Goal: Transaction & Acquisition: Purchase product/service

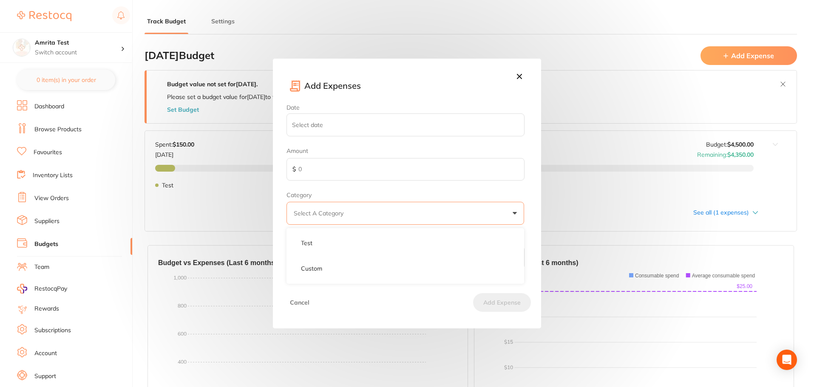
click at [517, 77] on icon at bounding box center [519, 76] width 9 height 9
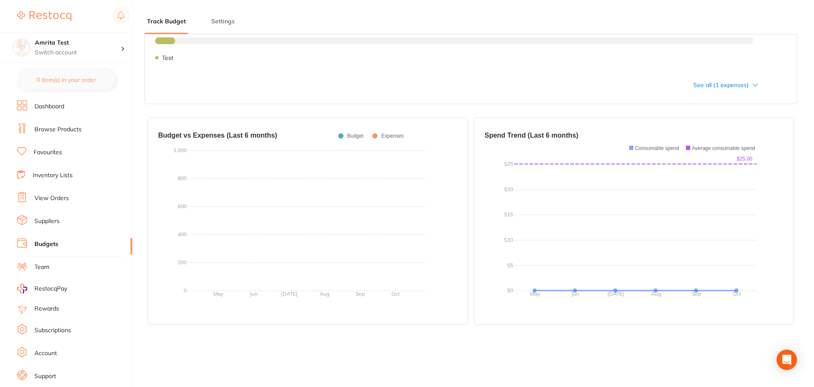
click at [49, 219] on link "Suppliers" at bounding box center [46, 221] width 25 height 9
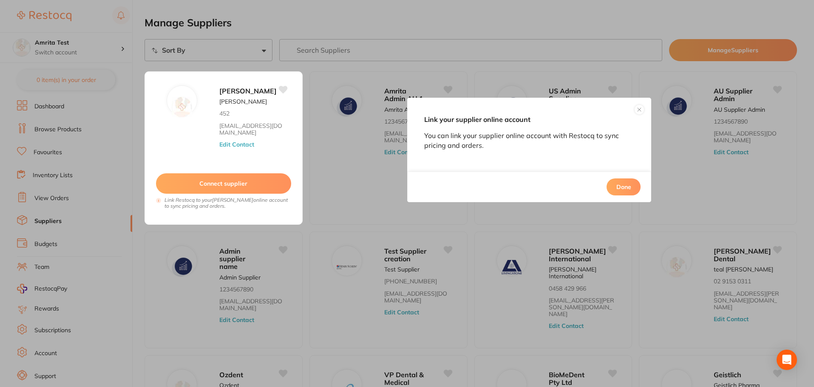
click at [621, 189] on button "Done" at bounding box center [624, 187] width 34 height 17
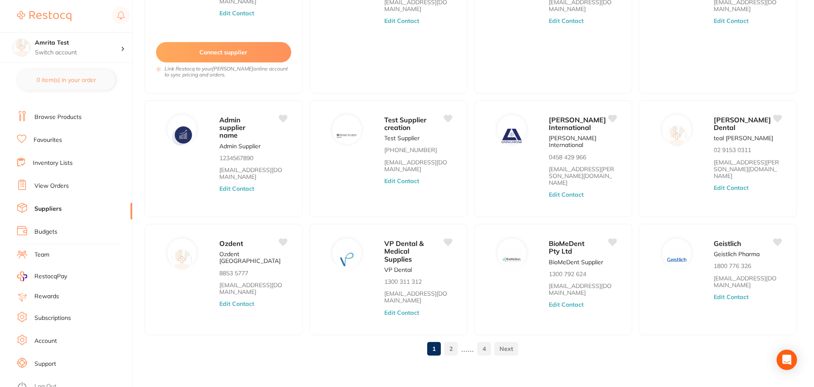
scroll to position [19, 0]
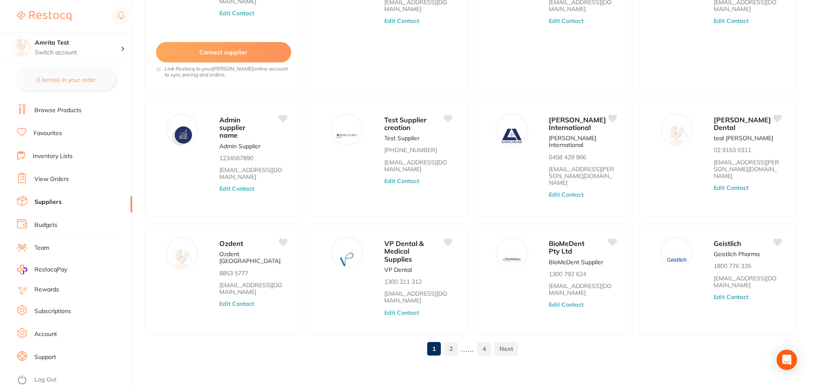
click at [49, 309] on link "Subscriptions" at bounding box center [52, 311] width 37 height 9
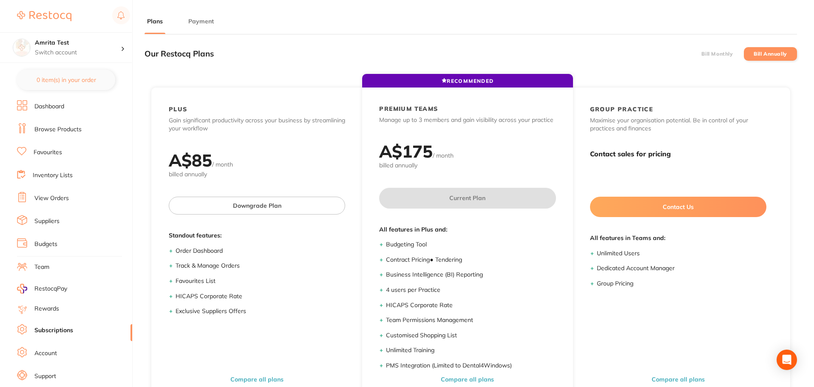
click at [41, 133] on link "Browse Products" at bounding box center [57, 129] width 47 height 9
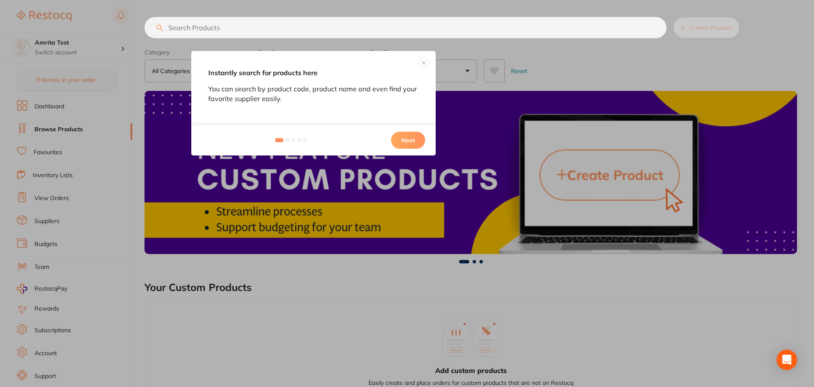
click at [415, 142] on button "Next" at bounding box center [408, 140] width 34 height 17
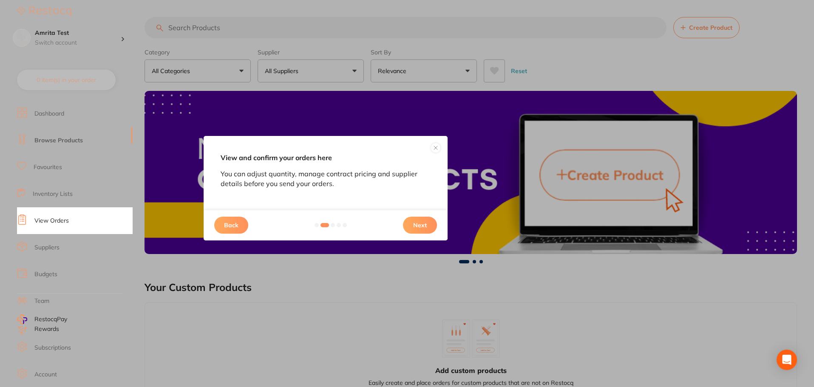
click at [412, 230] on button "Next" at bounding box center [420, 225] width 34 height 17
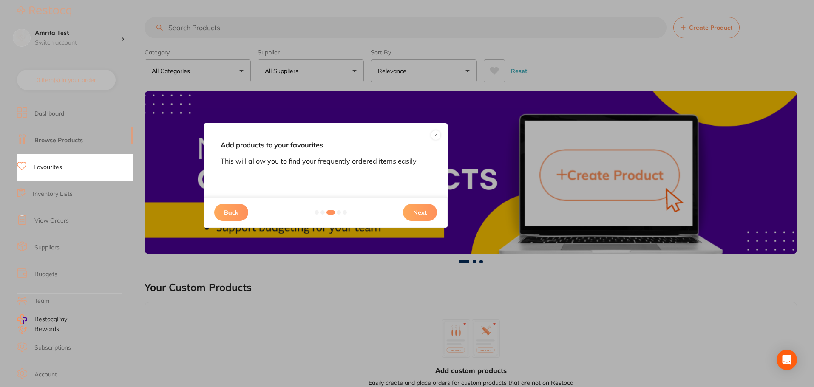
click at [424, 215] on button "Next" at bounding box center [420, 212] width 34 height 17
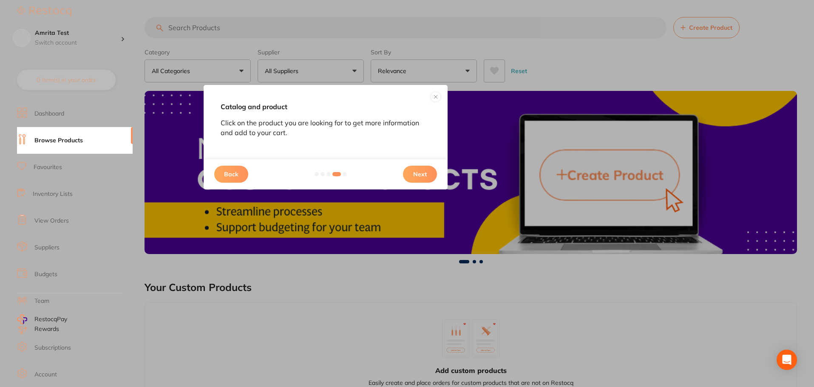
click at [425, 170] on button "Next" at bounding box center [420, 174] width 34 height 17
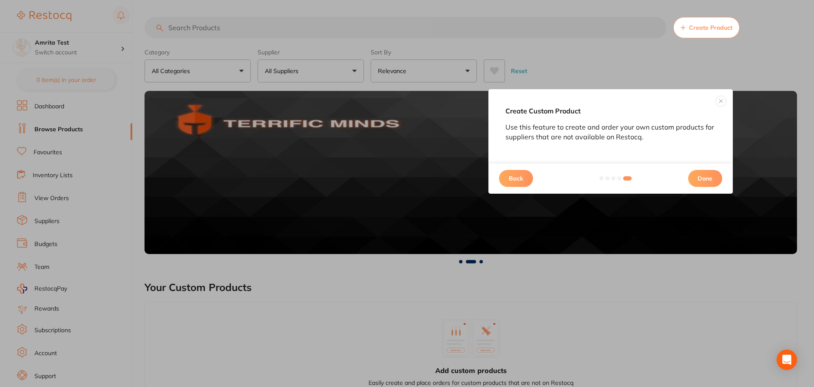
click at [703, 183] on button "Done" at bounding box center [705, 178] width 34 height 17
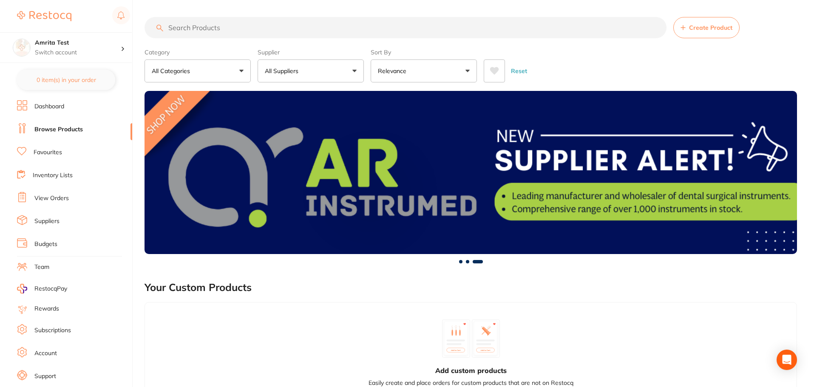
click at [313, 65] on button "All Suppliers" at bounding box center [311, 71] width 106 height 23
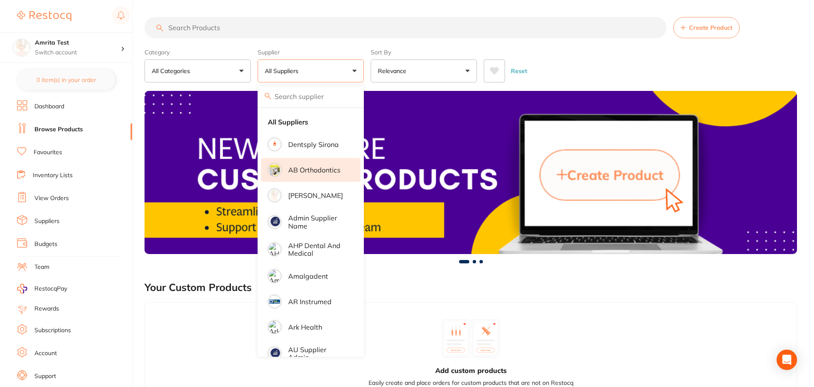
click at [326, 176] on li "AB Orthodontics" at bounding box center [310, 170] width 99 height 24
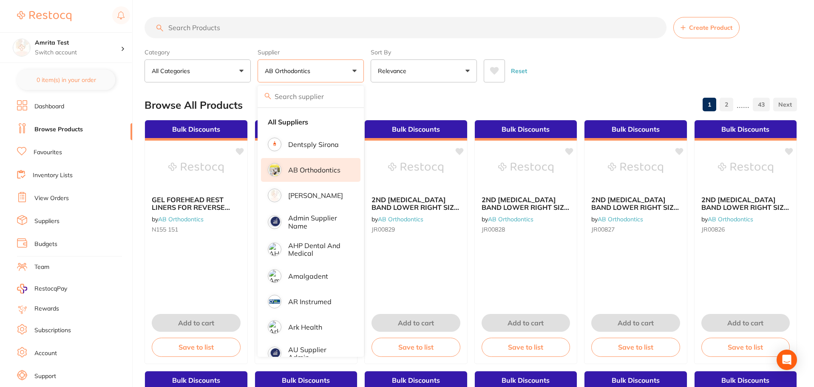
click at [371, 66] on button "Relevance" at bounding box center [424, 71] width 106 height 23
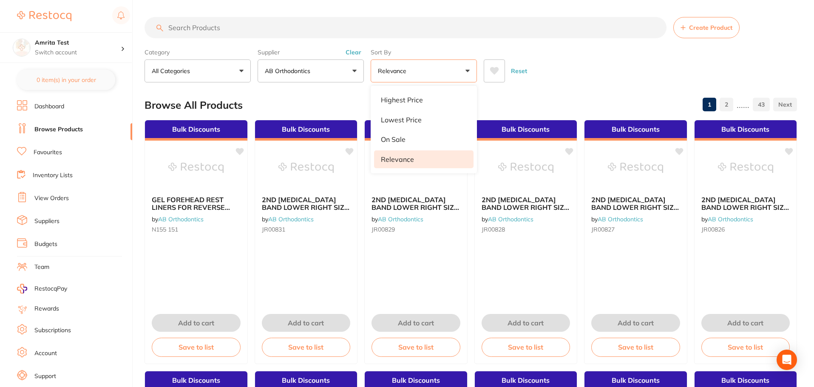
click at [581, 68] on div "Reset" at bounding box center [637, 68] width 306 height 30
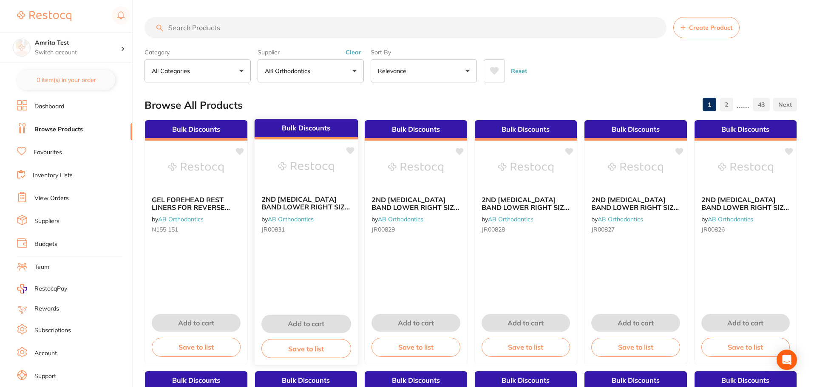
click at [313, 289] on div "Bulk Discounts 2ND MOLAR BAND LOWER RIGHT SIZE 32 (PK 5) by AB Orthodontics JR0…" at bounding box center [306, 242] width 104 height 247
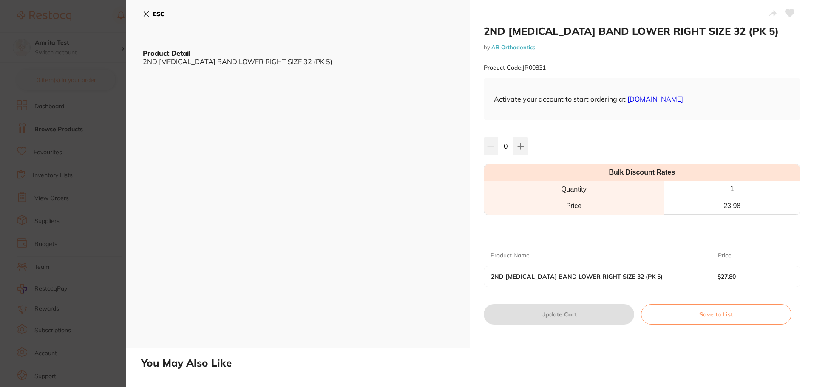
click at [103, 161] on section "2ND MOLAR BAND LOWER RIGHT SIZE 32 (PK 5) by AB Orthodontics Product Code: JR00…" at bounding box center [407, 193] width 814 height 387
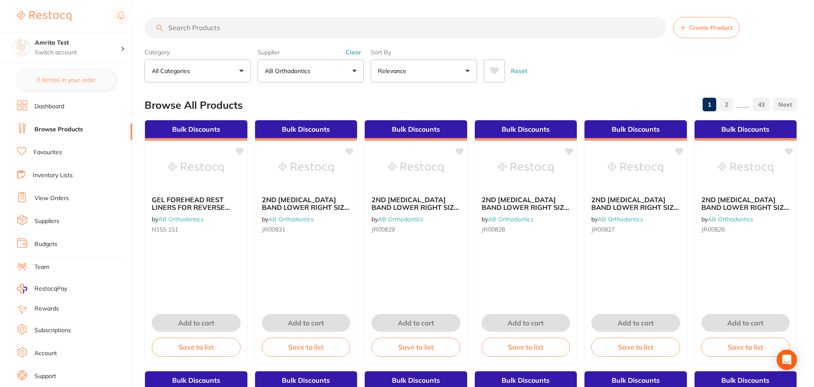
scroll to position [131, 0]
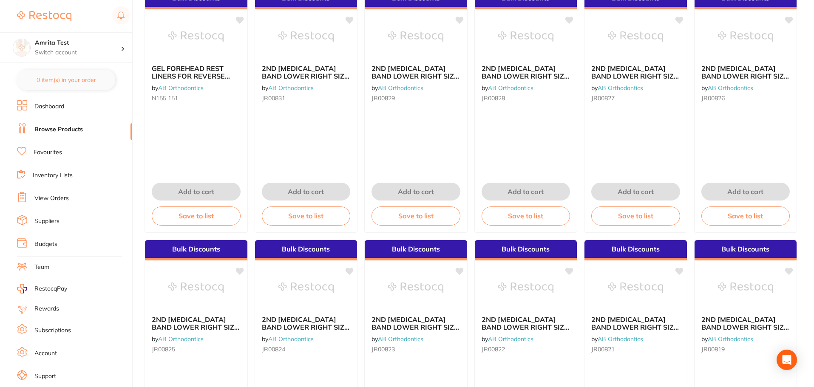
click at [54, 108] on link "Dashboard" at bounding box center [49, 106] width 30 height 9
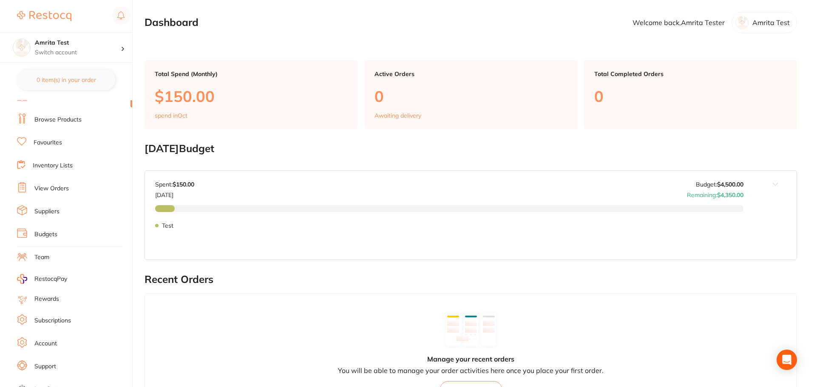
scroll to position [19, 0]
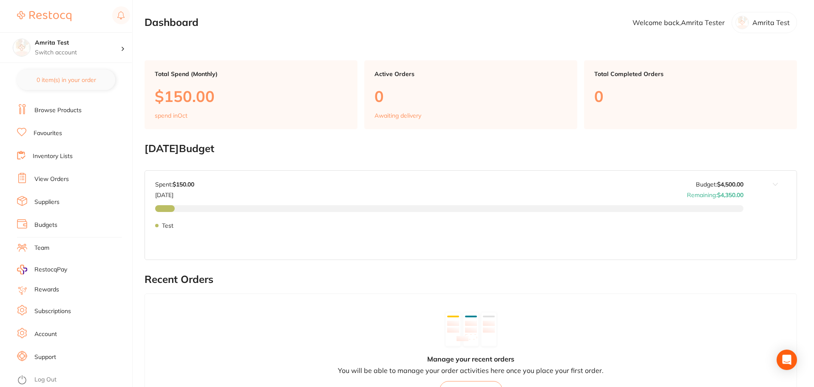
click at [48, 377] on link "Log Out" at bounding box center [45, 380] width 22 height 9
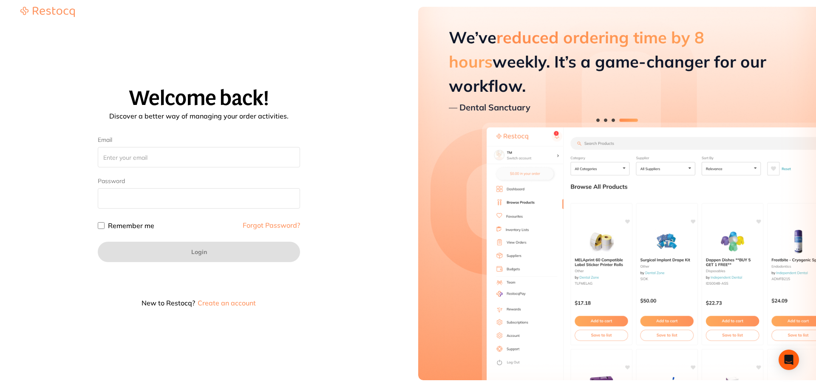
click at [229, 304] on button "Create an account" at bounding box center [227, 303] width 60 height 7
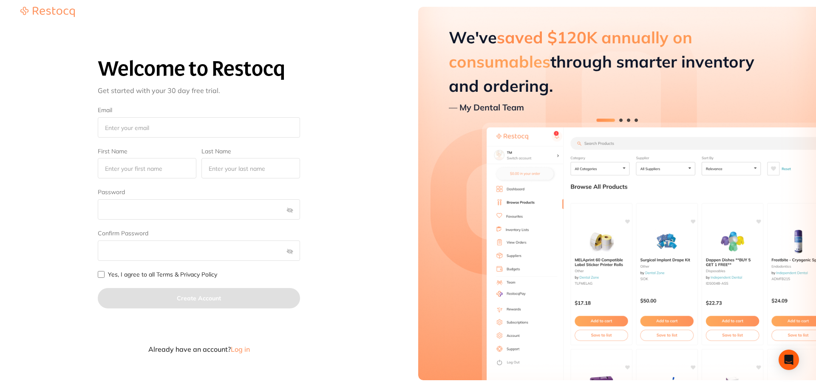
click at [239, 351] on span "Log in" at bounding box center [240, 349] width 19 height 9
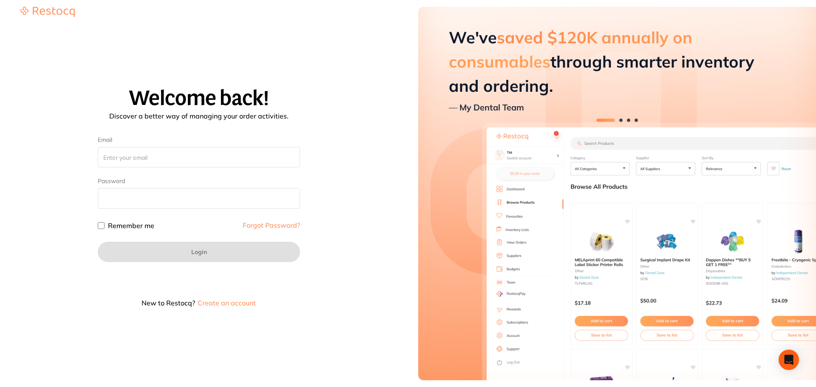
click at [236, 304] on button "Create an account" at bounding box center [227, 303] width 60 height 7
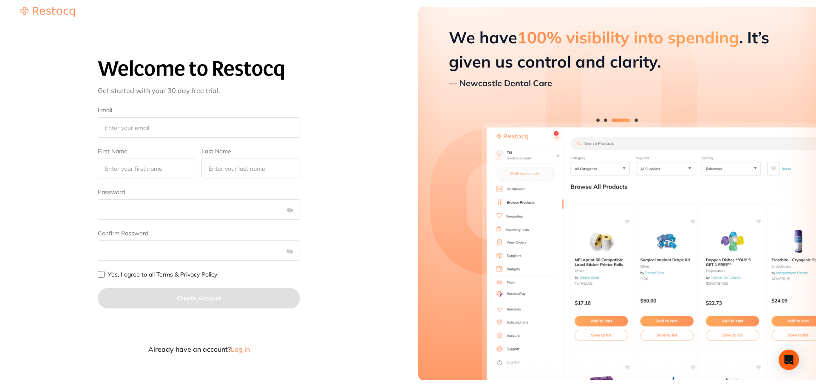
click at [240, 352] on span "Log in" at bounding box center [240, 349] width 19 height 9
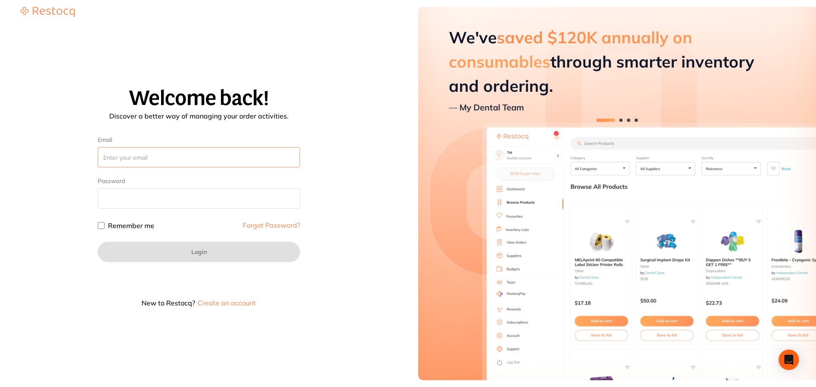
click at [154, 159] on input "Email" at bounding box center [199, 157] width 202 height 20
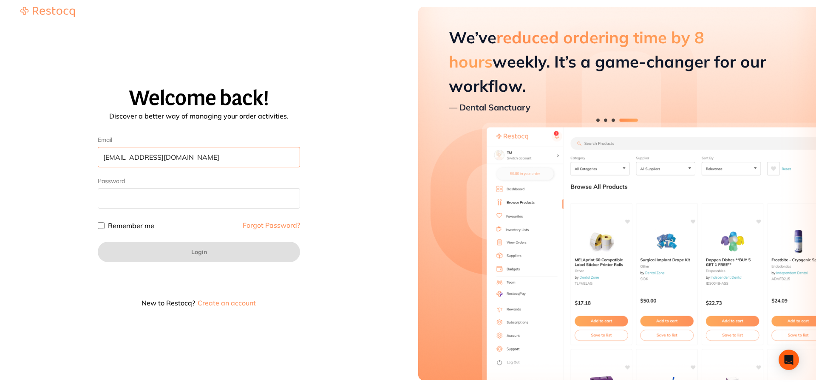
type input "amrita+92@terrificminds.com"
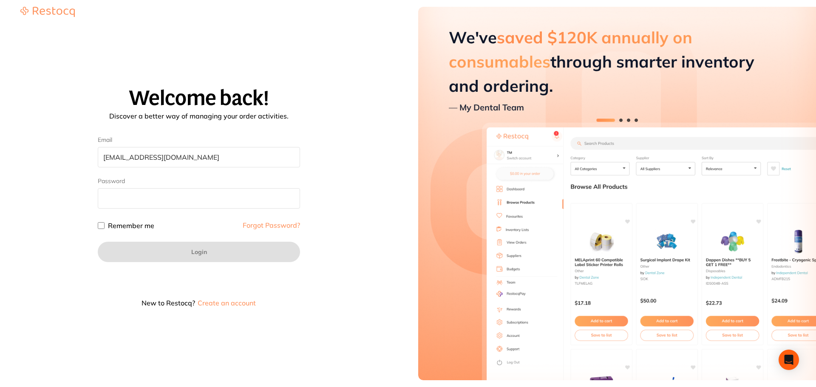
click at [102, 227] on input "Remember me" at bounding box center [101, 225] width 7 height 7
click at [101, 226] on input "Remember me" at bounding box center [101, 225] width 7 height 7
checkbox input "false"
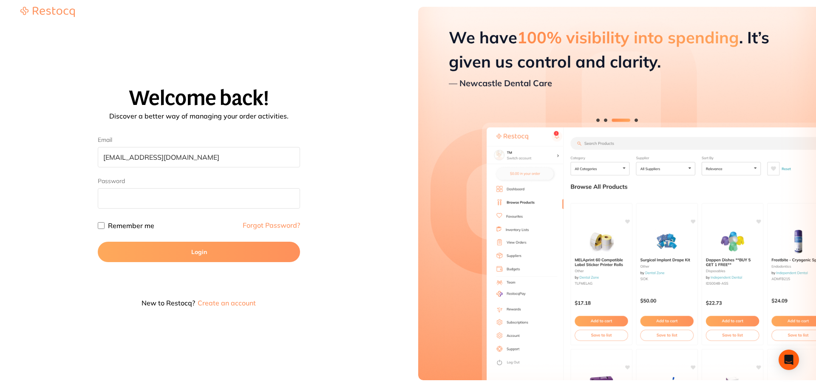
click at [175, 251] on button "Login" at bounding box center [199, 252] width 202 height 20
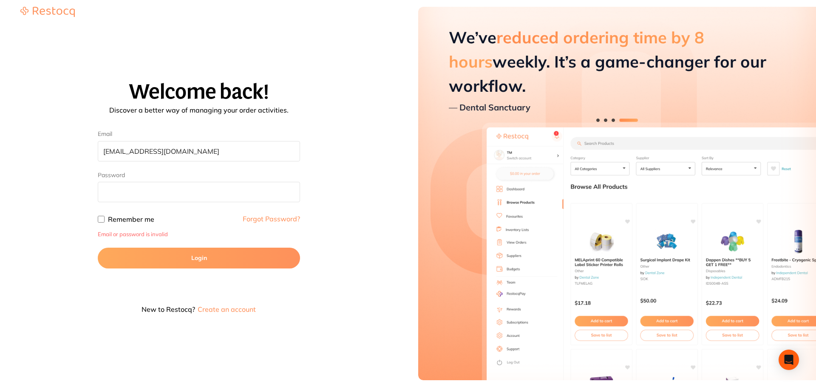
click at [255, 262] on button "Login" at bounding box center [199, 258] width 202 height 20
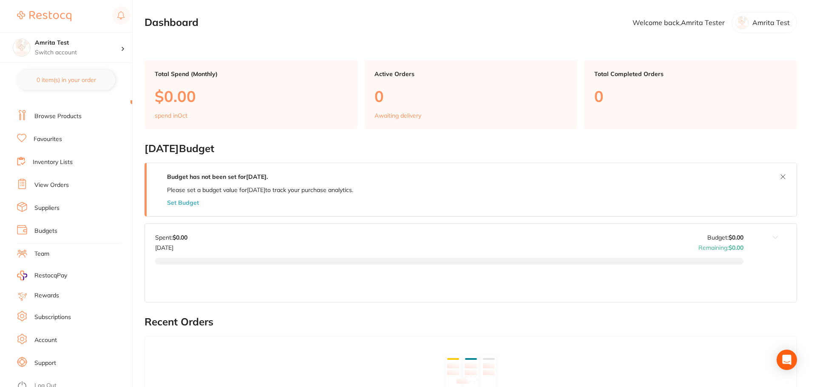
scroll to position [19, 0]
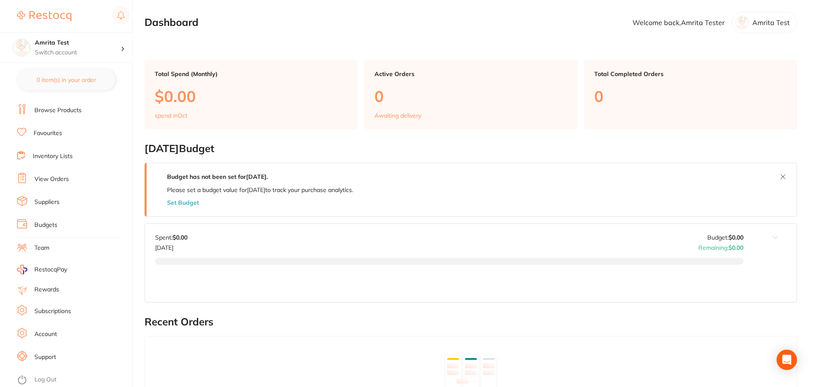
click at [48, 382] on link "Log Out" at bounding box center [45, 380] width 22 height 9
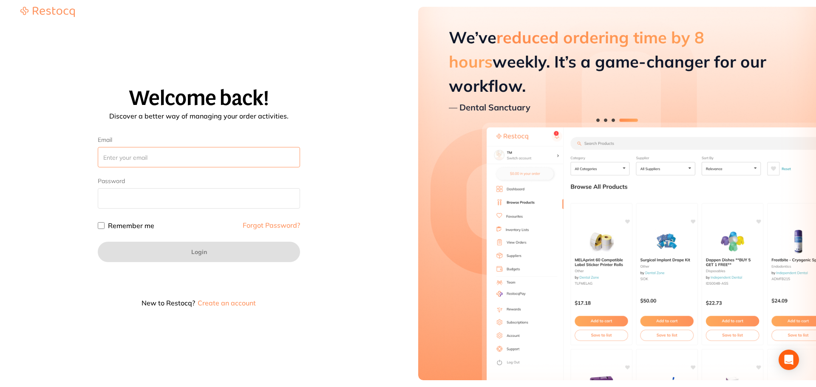
click at [147, 160] on input "Email" at bounding box center [199, 157] width 202 height 20
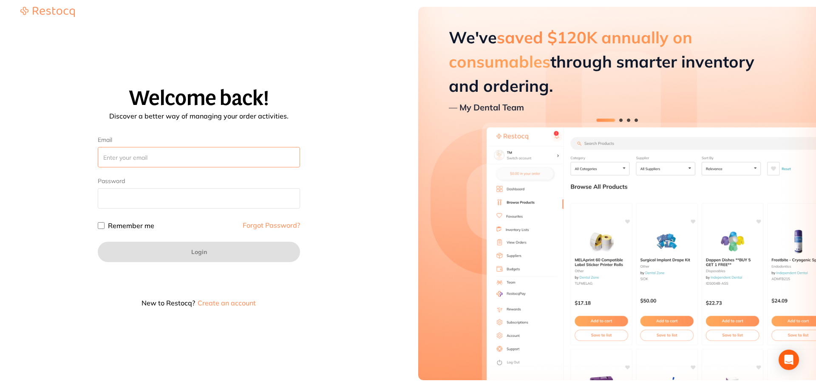
click at [150, 158] on input "Email" at bounding box center [199, 157] width 202 height 20
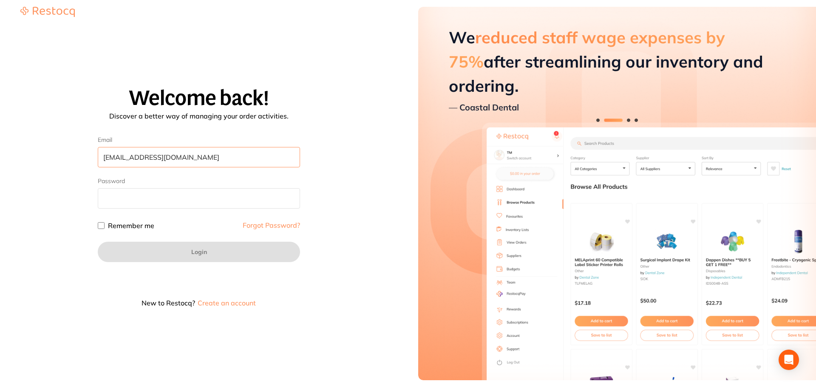
type input "amrita+92@terrificminds.com"
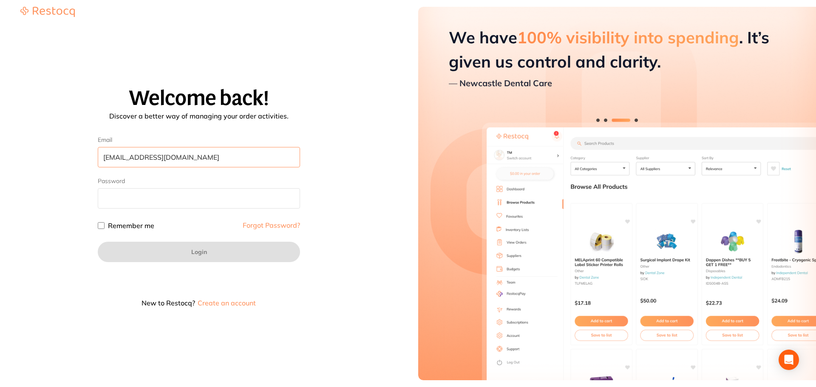
click at [215, 160] on input "amrita+92@terrificminds.com" at bounding box center [199, 157] width 202 height 20
click at [280, 226] on link "Forgot Password?" at bounding box center [271, 225] width 57 height 7
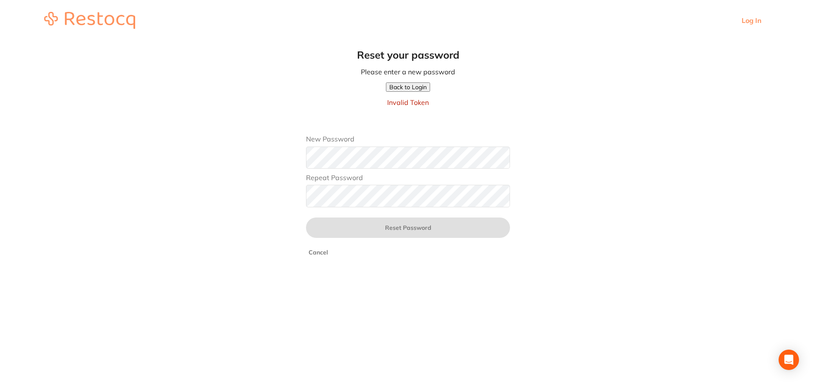
click at [420, 102] on p "Invalid Token" at bounding box center [408, 103] width 42 height 8
click at [425, 87] on button "Back to Login" at bounding box center [408, 86] width 44 height 9
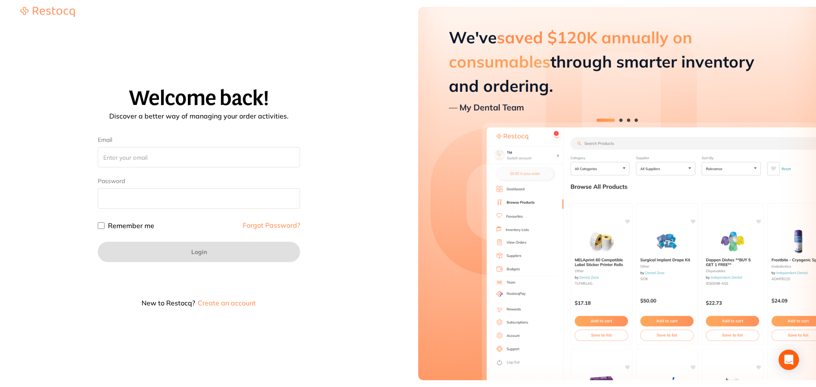
click at [275, 224] on link "Forgot Password?" at bounding box center [271, 225] width 57 height 7
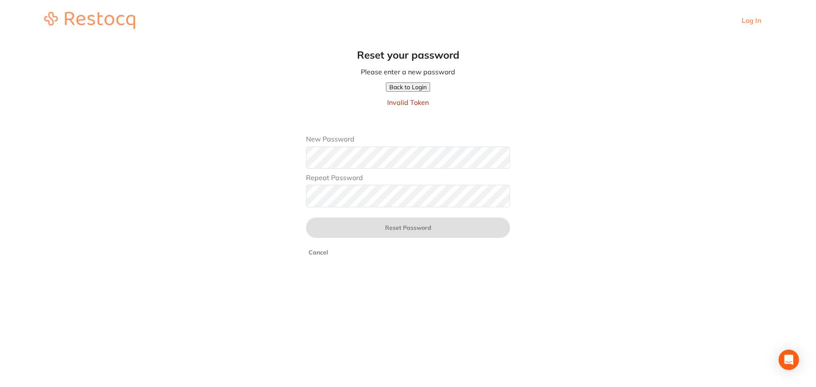
click at [753, 21] on link "Log In" at bounding box center [752, 21] width 20 height 8
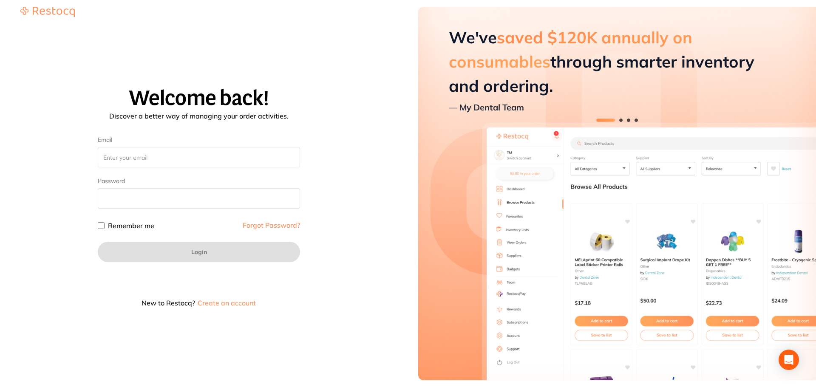
click at [266, 228] on link "Forgot Password?" at bounding box center [271, 225] width 57 height 7
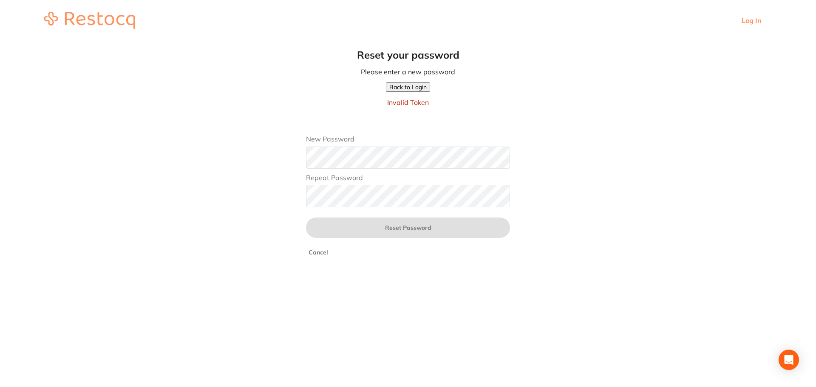
click at [407, 87] on button "Back to Login" at bounding box center [408, 86] width 44 height 9
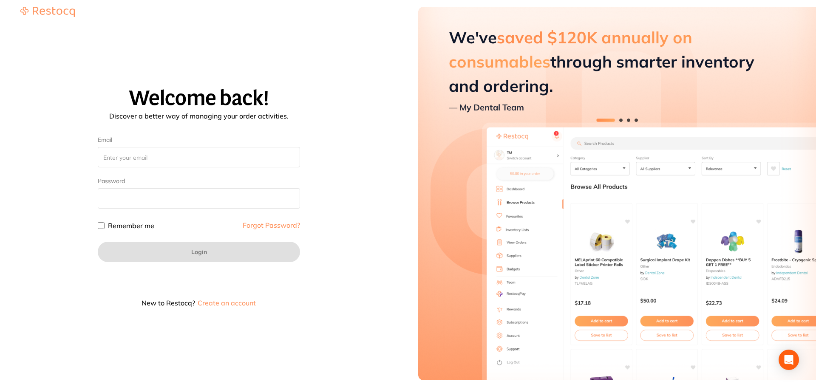
click at [256, 224] on link "Forgot Password?" at bounding box center [271, 225] width 57 height 7
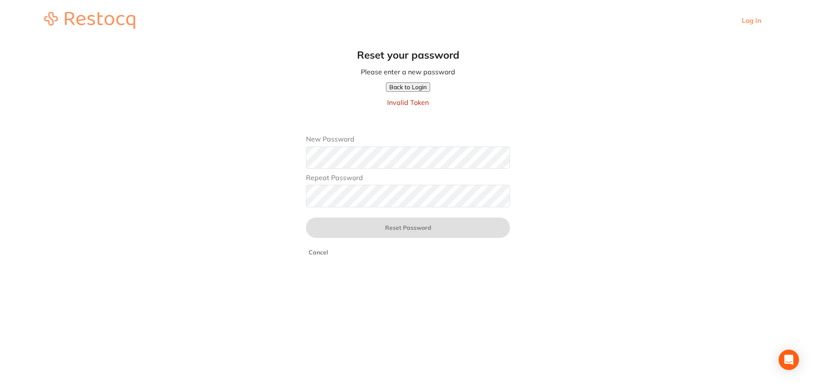
click at [430, 138] on label "New Password" at bounding box center [408, 139] width 204 height 8
click at [322, 252] on button "Cancel" at bounding box center [318, 253] width 25 height 8
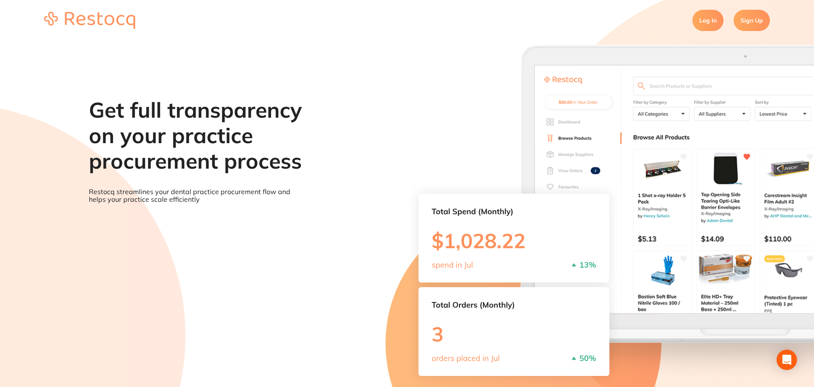
click at [706, 26] on link "Log In" at bounding box center [707, 20] width 31 height 21
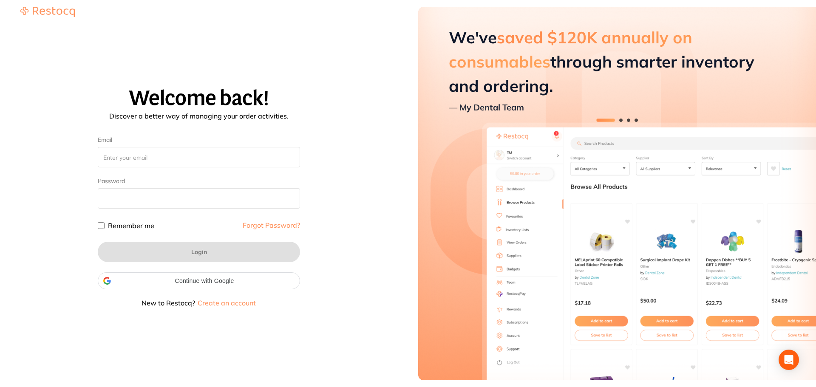
click at [285, 226] on link "Forgot Password?" at bounding box center [271, 225] width 57 height 7
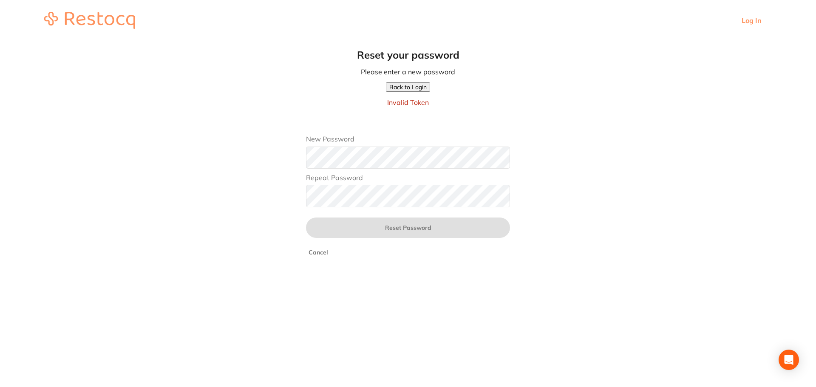
click at [410, 91] on button "Back to Login" at bounding box center [408, 86] width 44 height 9
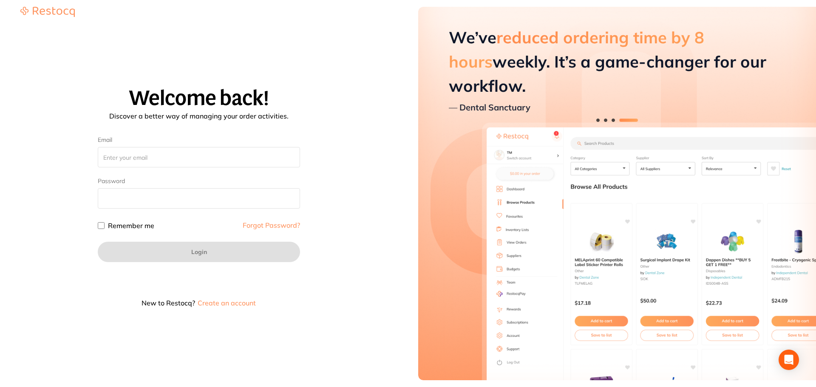
click at [83, 315] on div "Welcome back! Discover a better way of managing your order activities. Email Pa…" at bounding box center [198, 200] width 377 height 357
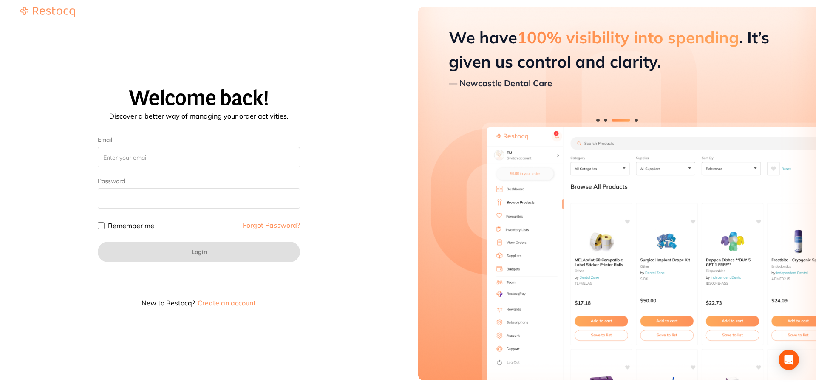
click at [371, 242] on div "Welcome back! Discover a better way of managing your order activities. Email Pa…" at bounding box center [198, 200] width 377 height 226
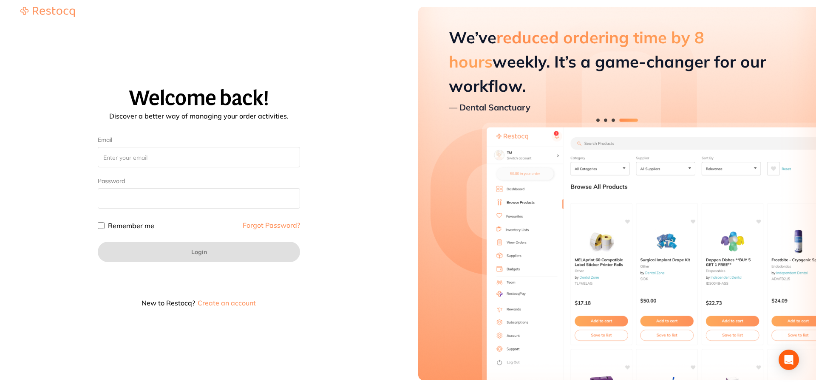
click at [211, 306] on button "Create an account" at bounding box center [227, 303] width 60 height 7
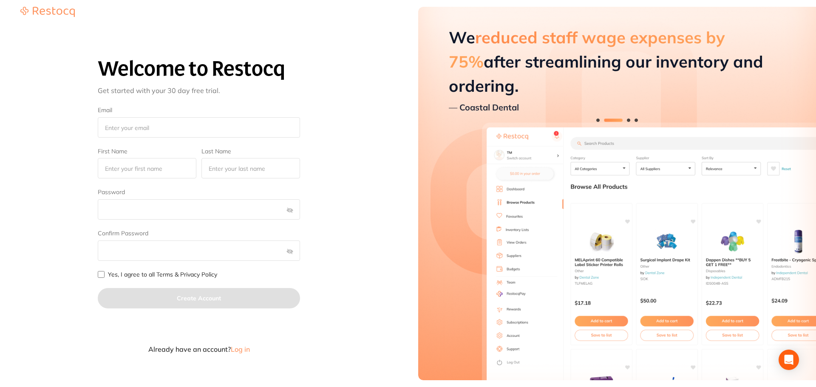
click at [238, 350] on span "Log in" at bounding box center [240, 349] width 19 height 9
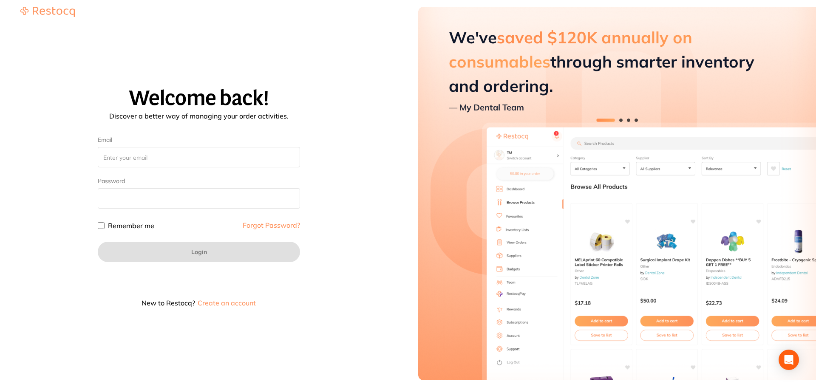
click at [274, 224] on link "Forgot Password?" at bounding box center [271, 225] width 57 height 7
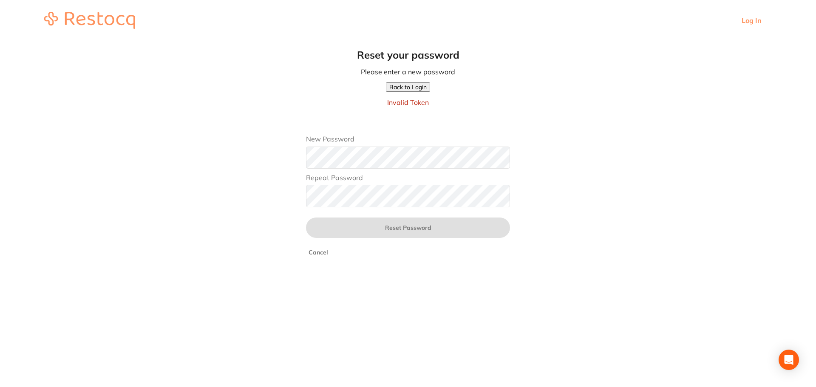
click at [402, 105] on p "Invalid Token" at bounding box center [408, 103] width 42 height 8
click at [320, 257] on main "Reset your password Please enter a new password Back to Login Invalid Token New…" at bounding box center [408, 157] width 816 height 232
click at [320, 254] on button "Cancel" at bounding box center [318, 253] width 25 height 8
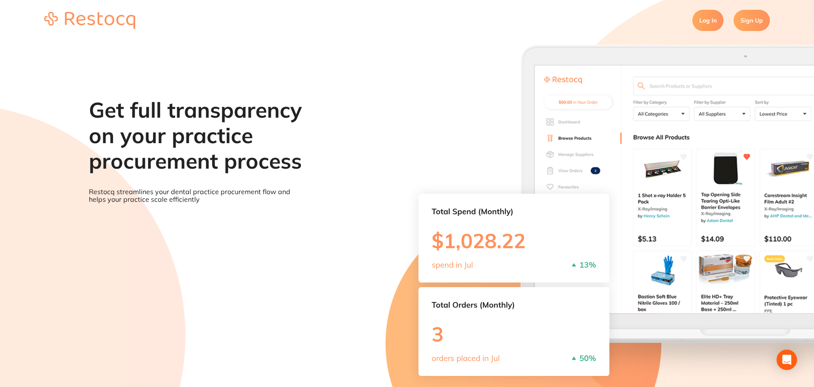
click at [518, 26] on link "Log In" at bounding box center [707, 20] width 31 height 21
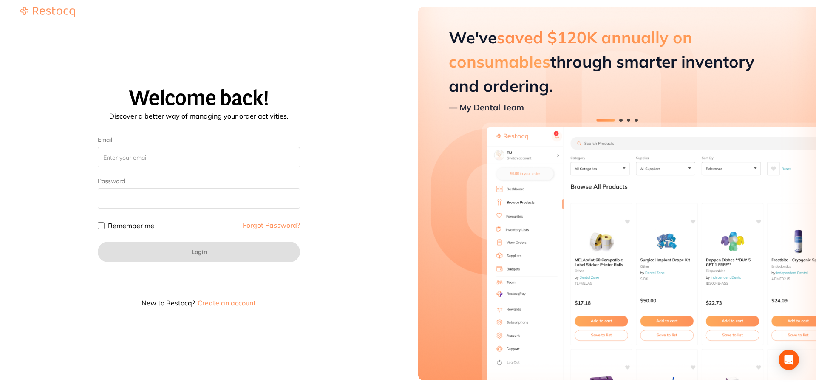
click at [275, 227] on link "Forgot Password?" at bounding box center [271, 225] width 57 height 7
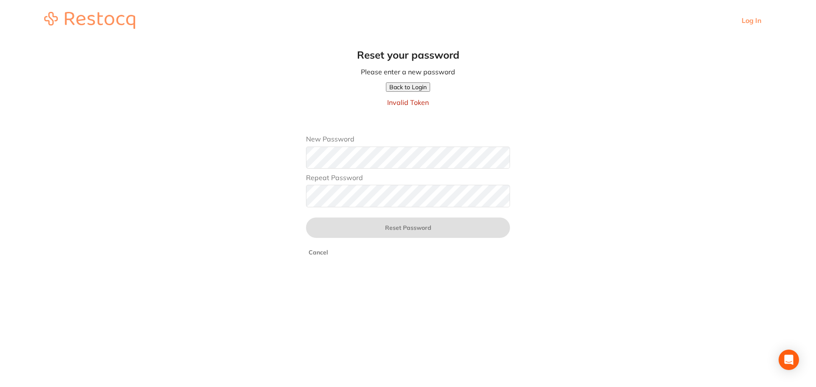
click at [518, 24] on link "Log In" at bounding box center [752, 21] width 20 height 8
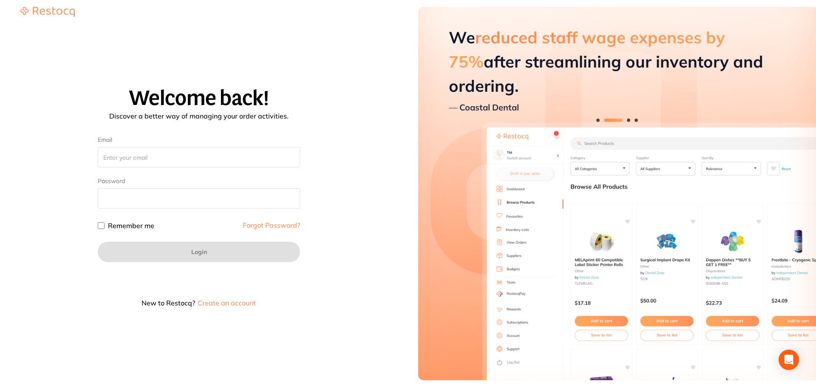
click at [278, 227] on link "Forgot Password?" at bounding box center [271, 225] width 57 height 7
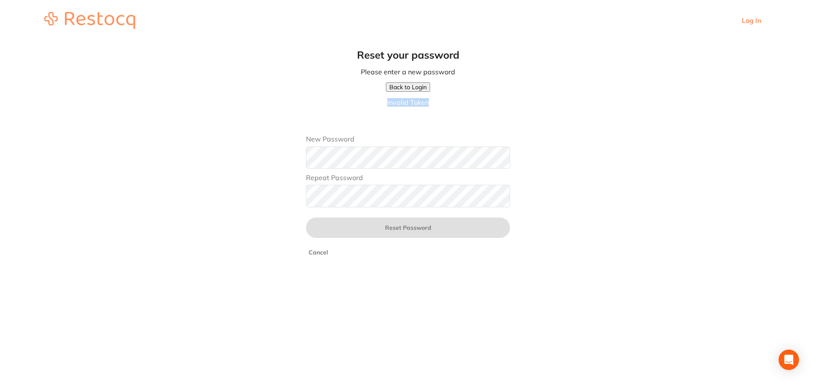
drag, startPoint x: 386, startPoint y: 100, endPoint x: 435, endPoint y: 102, distance: 49.3
click at [435, 102] on main "Reset your password Please enter a new password Back to Login Invalid Token New…" at bounding box center [408, 157] width 816 height 232
click at [179, 157] on main "Reset your password Please enter a new password Back to Login Invalid Token New…" at bounding box center [408, 157] width 816 height 232
click at [320, 254] on button "Cancel" at bounding box center [318, 253] width 25 height 8
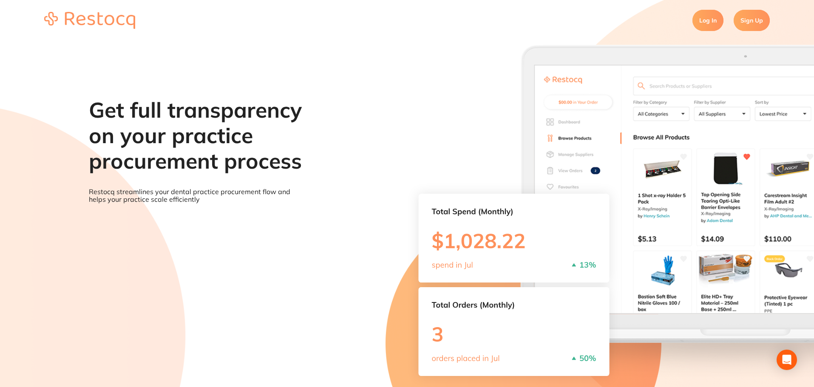
click at [518, 28] on link "Log In" at bounding box center [707, 20] width 31 height 21
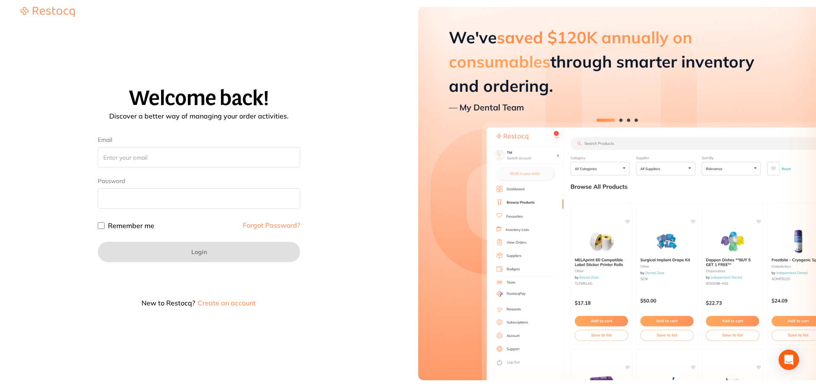
click at [276, 227] on link "Forgot Password?" at bounding box center [271, 225] width 57 height 7
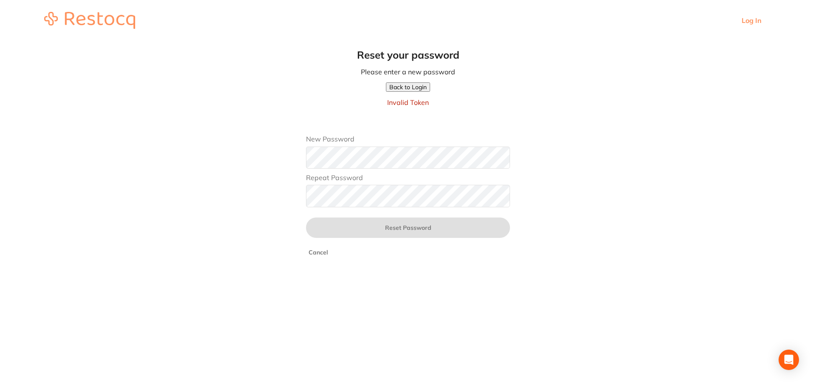
click at [359, 207] on div "Repeat Password" at bounding box center [408, 188] width 204 height 39
click at [391, 247] on form "New Password Repeat Password Reset Password Cancel" at bounding box center [408, 193] width 204 height 126
click at [385, 209] on form "New Password Repeat Password Reset Password Cancel" at bounding box center [408, 193] width 204 height 126
drag, startPoint x: 385, startPoint y: 105, endPoint x: 447, endPoint y: 103, distance: 62.1
click at [447, 103] on main "Reset your password Please enter a new password Back to Login Invalid Token New…" at bounding box center [408, 157] width 816 height 232
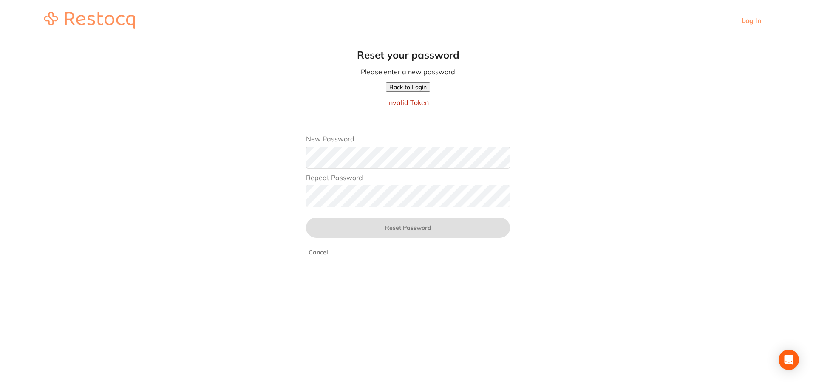
click at [421, 129] on main "Reset your password Please enter a new password Back to Login Invalid Token New…" at bounding box center [408, 157] width 816 height 232
click at [413, 87] on button "Back to Login" at bounding box center [408, 86] width 44 height 9
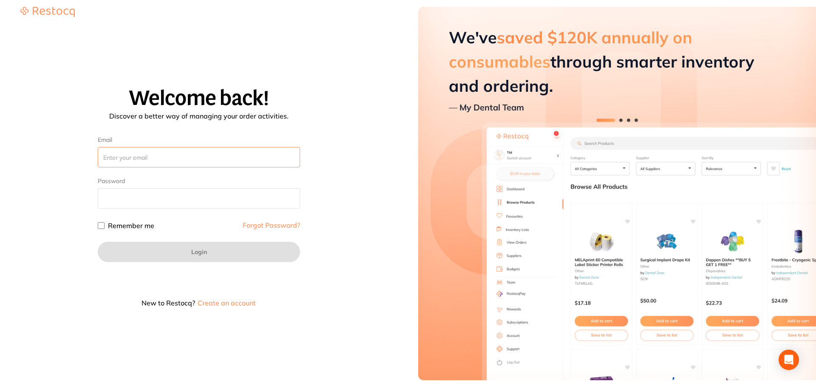
click at [162, 160] on input "Email" at bounding box center [199, 157] width 202 height 20
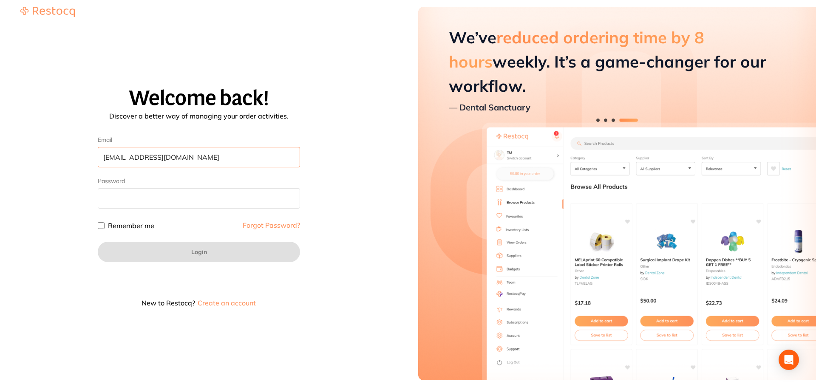
type input "amrita@terrificminds.com"
click at [281, 227] on link "Forgot Password?" at bounding box center [271, 225] width 57 height 7
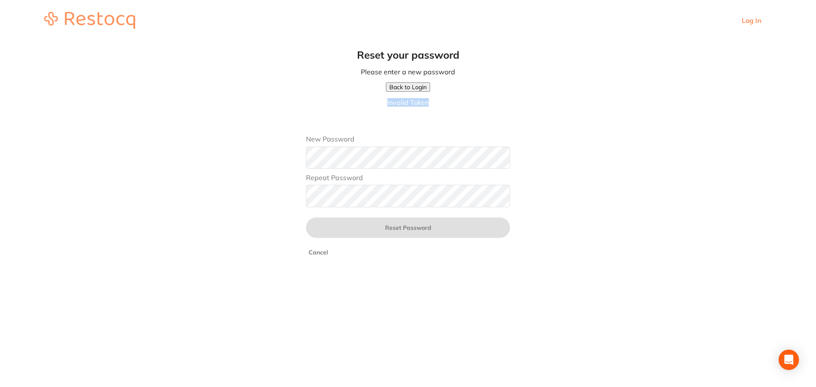
drag, startPoint x: 383, startPoint y: 103, endPoint x: 439, endPoint y: 100, distance: 56.6
click at [439, 100] on main "Reset your password Please enter a new password Back to Login Invalid Token New…" at bounding box center [408, 157] width 816 height 232
click at [348, 20] on link "Log In" at bounding box center [752, 21] width 20 height 8
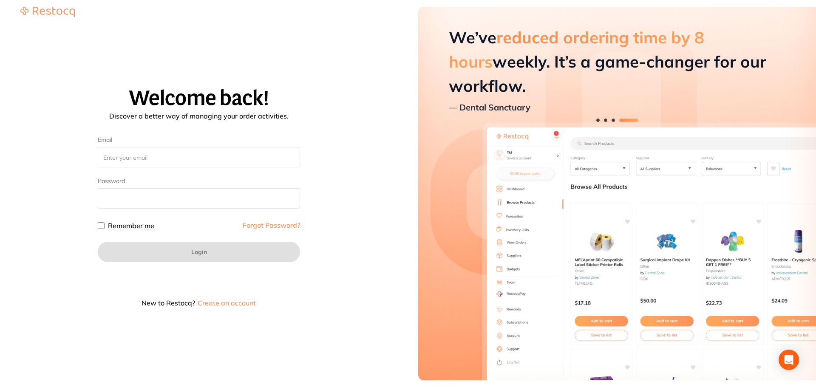
click at [239, 305] on button "Create an account" at bounding box center [227, 303] width 60 height 7
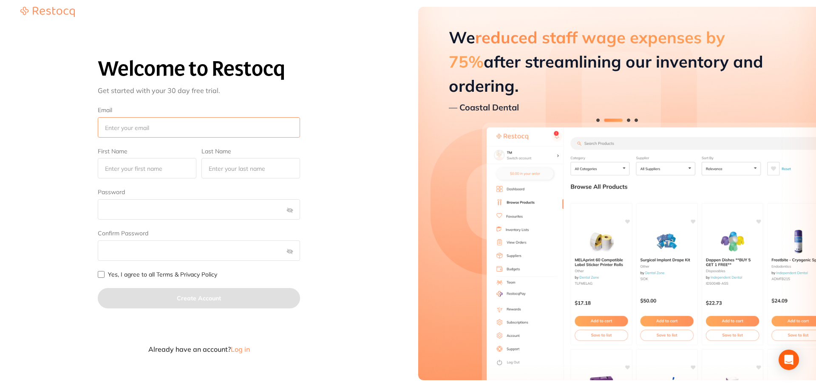
click at [143, 130] on input "Email" at bounding box center [199, 127] width 202 height 20
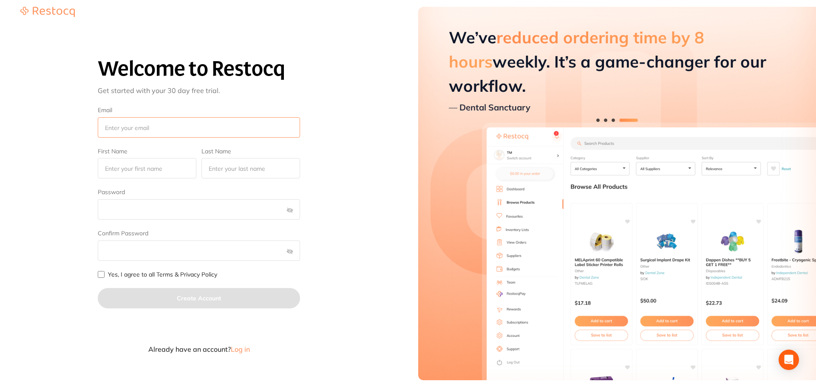
click at [123, 128] on input "Email" at bounding box center [199, 127] width 202 height 20
type input "ert"
click at [128, 166] on input "First Name" at bounding box center [147, 168] width 99 height 20
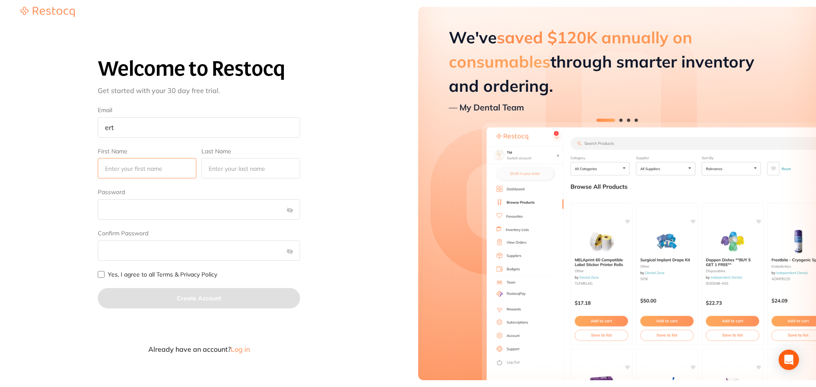
type input "e"
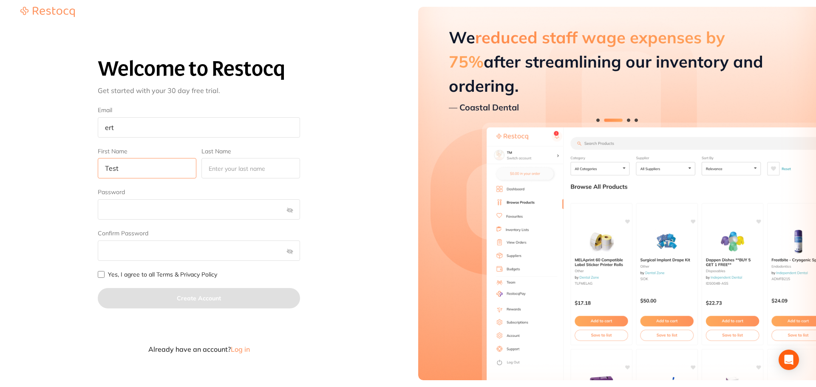
type input "Test"
click at [247, 171] on input "Last Name" at bounding box center [250, 168] width 99 height 20
type input "Test"
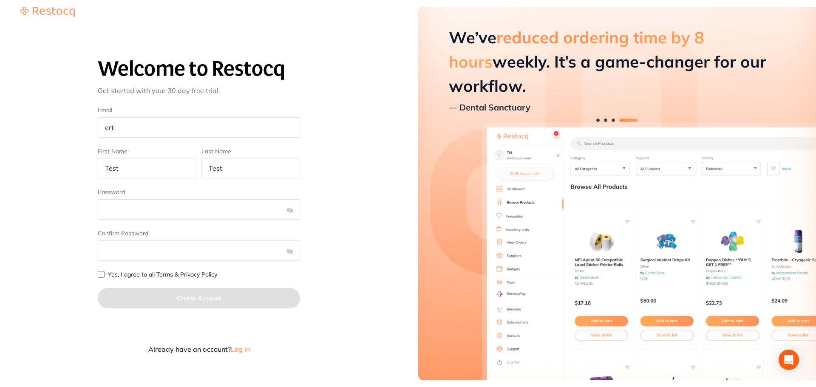
click at [100, 275] on input "Yes, I agree to all Terms & Privacy Policy" at bounding box center [101, 274] width 7 height 7
checkbox input "true"
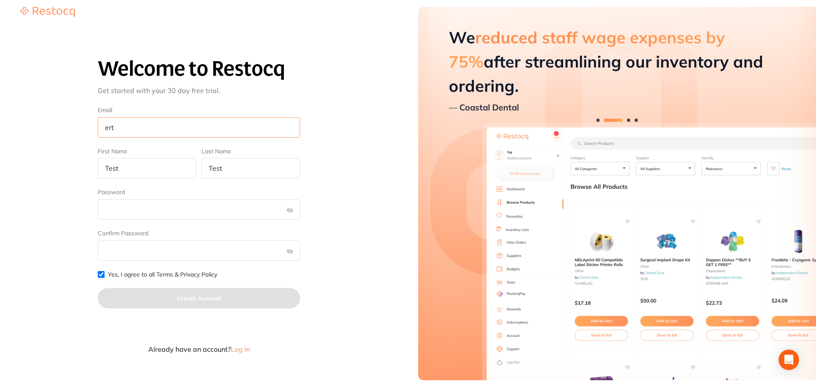
click at [115, 127] on input "ert" at bounding box center [199, 127] width 202 height 20
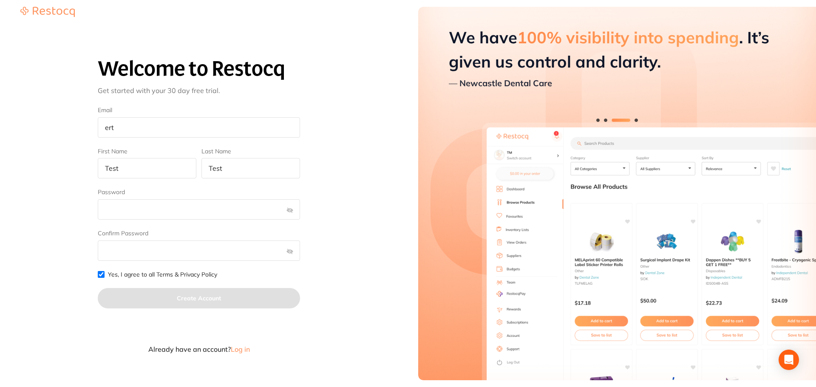
click at [348, 279] on div "Welcome to Restocq Get started with your 30 day free trial. Email ert First Nam…" at bounding box center [198, 200] width 377 height 357
click at [146, 133] on input "ert" at bounding box center [199, 127] width 202 height 20
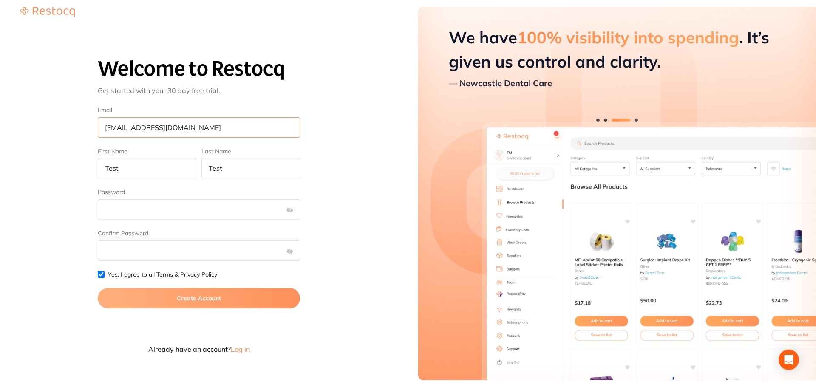
type input "ert@g.com"
click at [192, 295] on button "Create Account" at bounding box center [199, 298] width 202 height 20
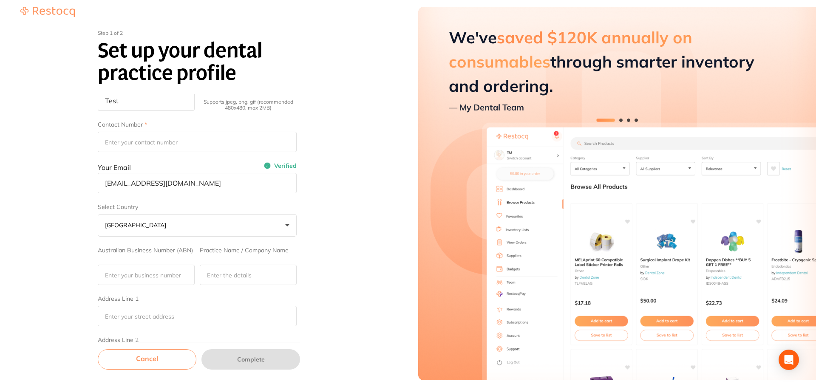
scroll to position [128, 0]
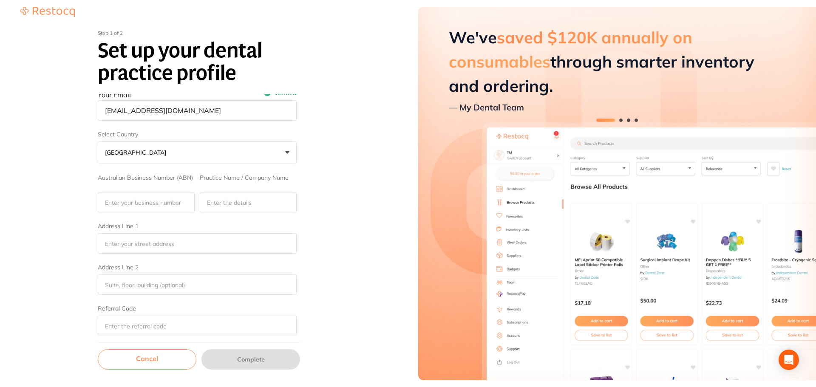
click at [153, 357] on link "Cancel" at bounding box center [147, 359] width 99 height 20
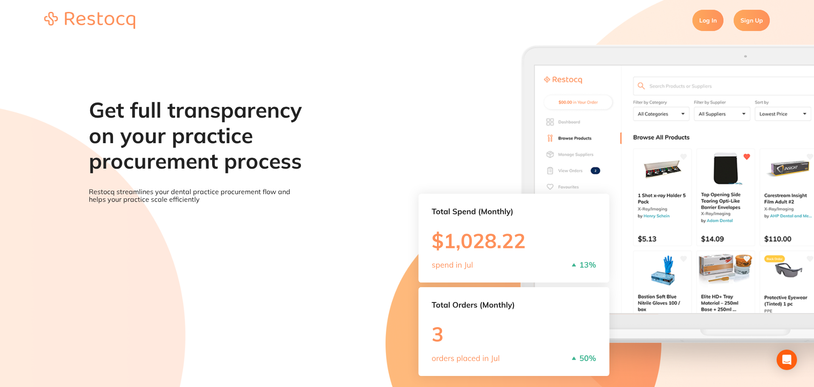
click at [348, 27] on link "Log In" at bounding box center [707, 20] width 31 height 21
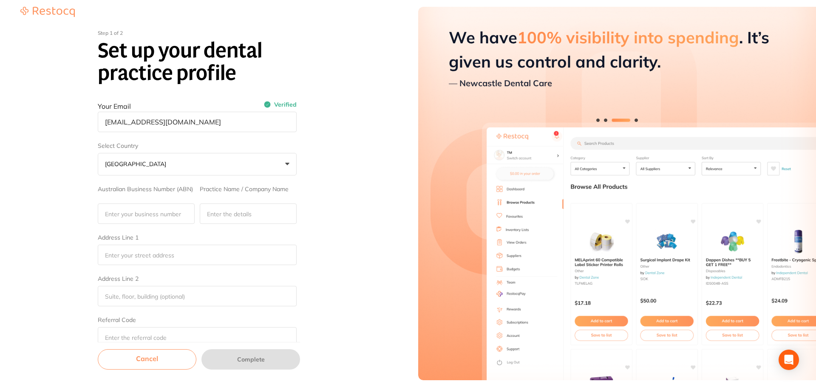
scroll to position [131, 0]
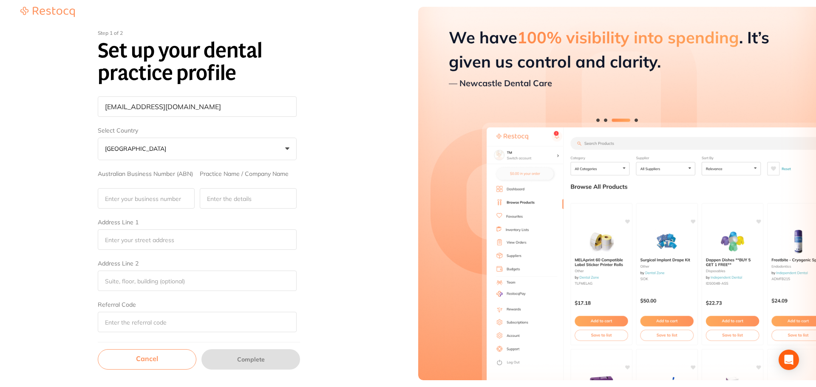
click at [154, 359] on link "Cancel" at bounding box center [147, 359] width 99 height 20
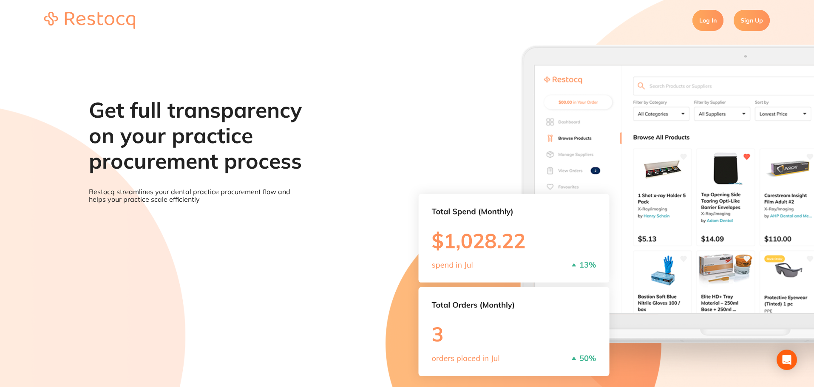
click at [348, 26] on link "Sign Up" at bounding box center [752, 20] width 36 height 21
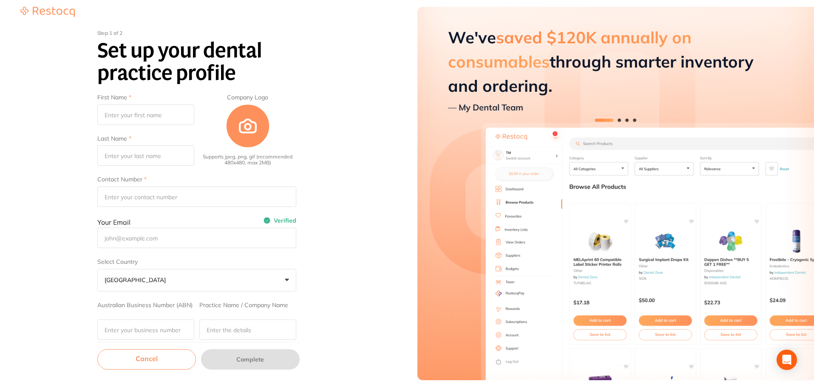
type input "Test"
type input "ert@g.com"
click at [370, 14] on link "Log Out" at bounding box center [374, 12] width 27 height 9
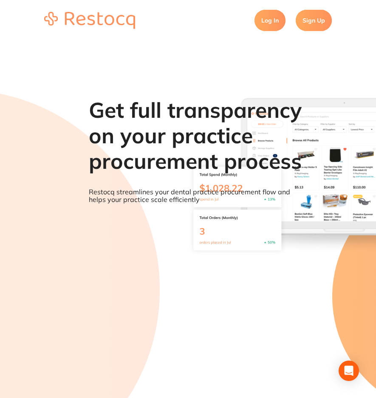
click at [272, 29] on link "Log In" at bounding box center [270, 20] width 31 height 21
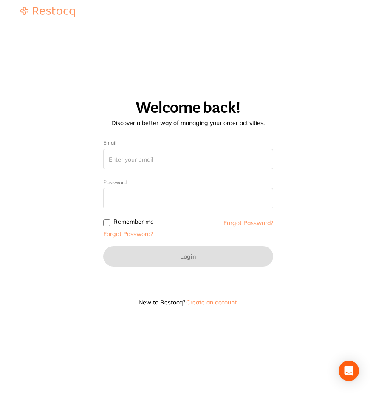
click at [210, 304] on button "Create an account" at bounding box center [211, 302] width 52 height 6
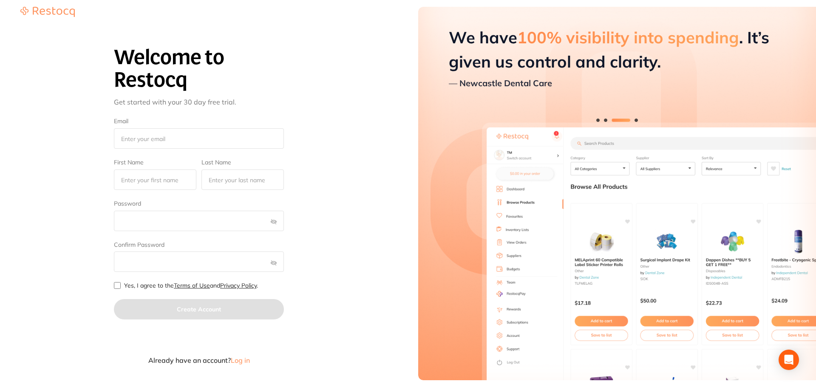
click at [250, 360] on button "Already have an account? Log in" at bounding box center [199, 360] width 170 height 7
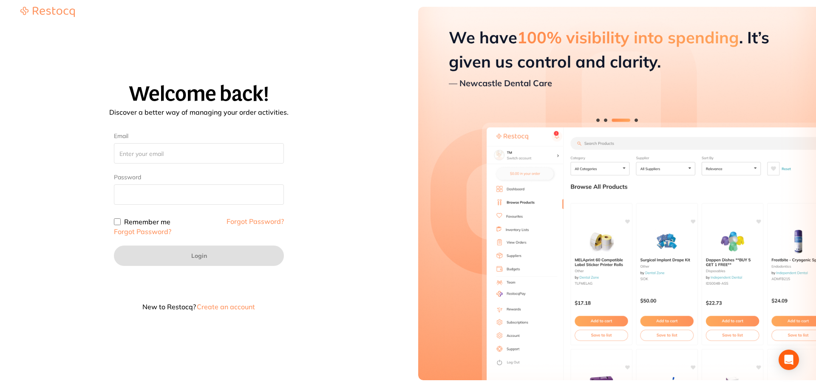
click at [163, 232] on link "Forgot Password?" at bounding box center [142, 231] width 57 height 9
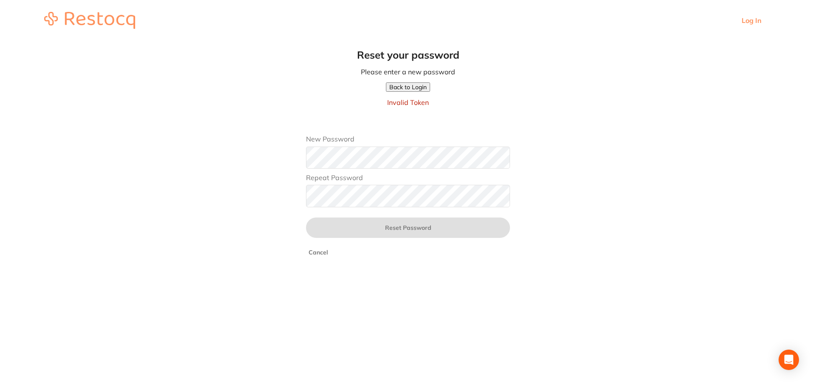
click at [411, 90] on button "Back to Login" at bounding box center [408, 86] width 44 height 9
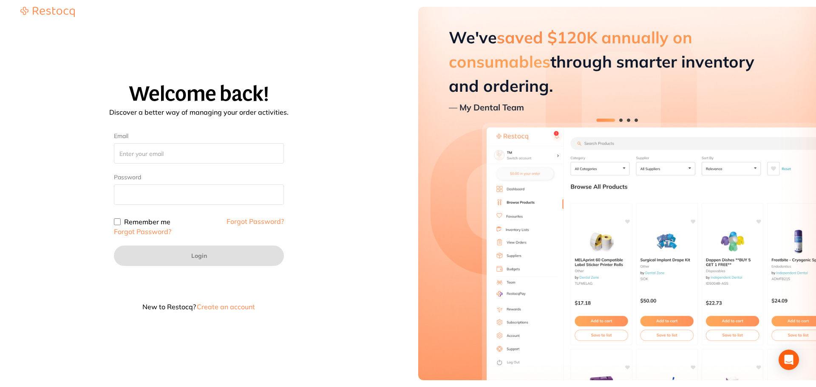
click at [263, 222] on link "Forgot Password?" at bounding box center [255, 221] width 57 height 9
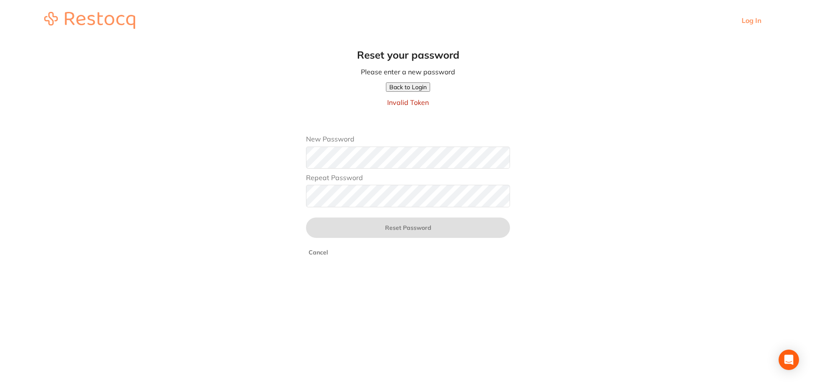
click at [401, 86] on button "Back to Login" at bounding box center [408, 86] width 44 height 9
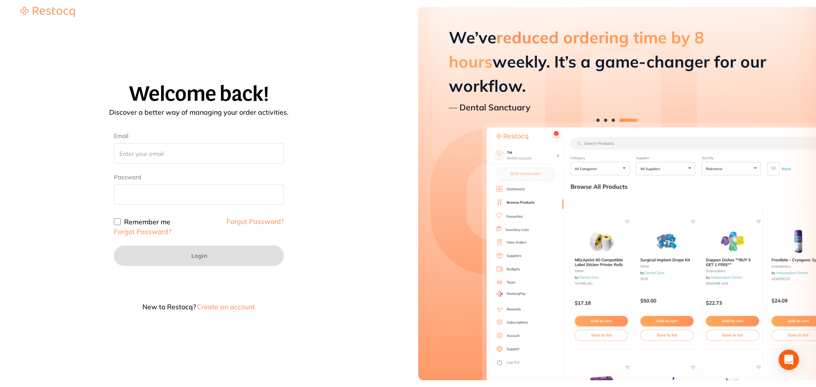
click at [245, 221] on link "Forgot Password?" at bounding box center [255, 221] width 57 height 9
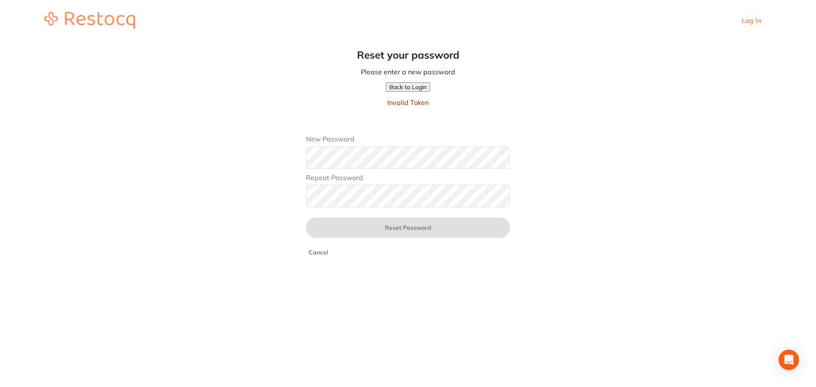
click at [411, 88] on button "Back to Login" at bounding box center [408, 86] width 44 height 9
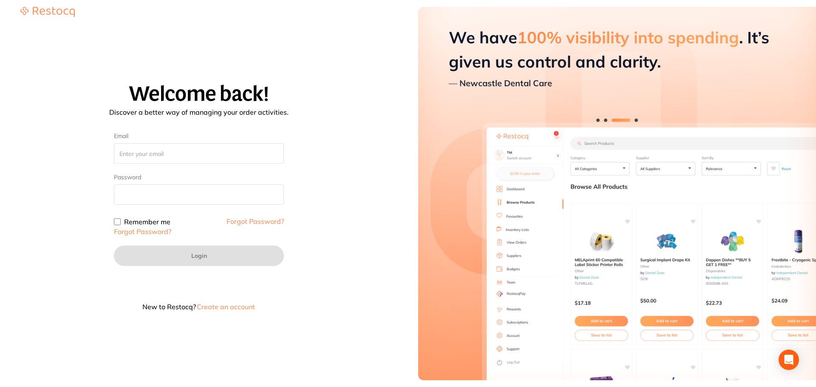
click at [213, 307] on button "Create an account" at bounding box center [226, 306] width 60 height 7
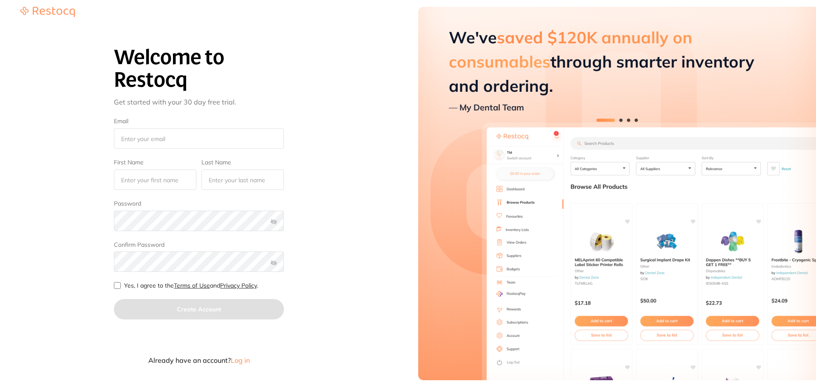
click at [59, 16] on img at bounding box center [47, 12] width 54 height 10
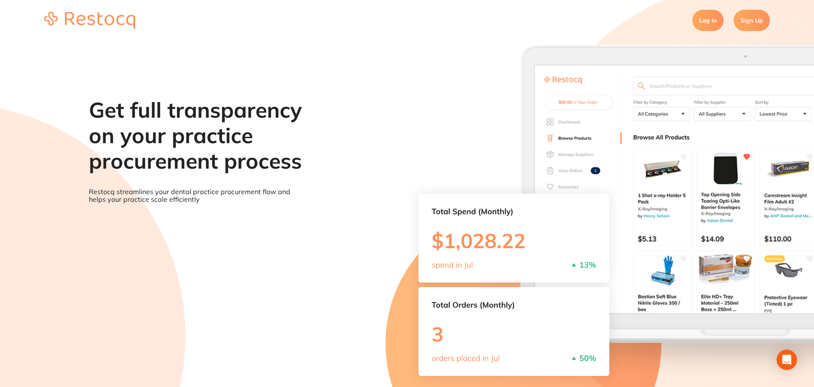
click at [717, 20] on link "Log In" at bounding box center [707, 20] width 31 height 21
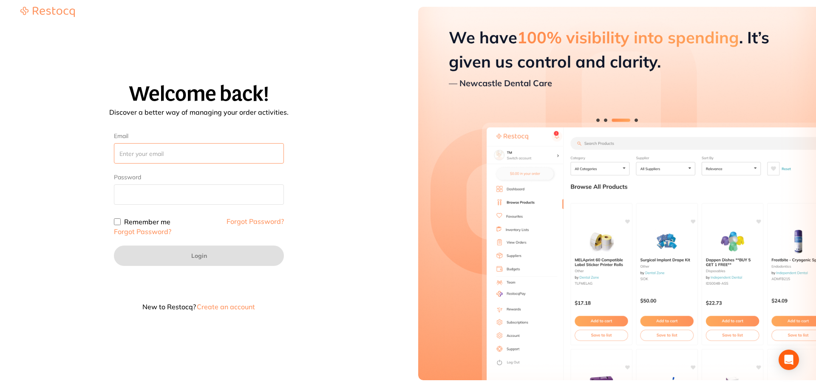
click at [166, 149] on input "Email" at bounding box center [199, 153] width 170 height 20
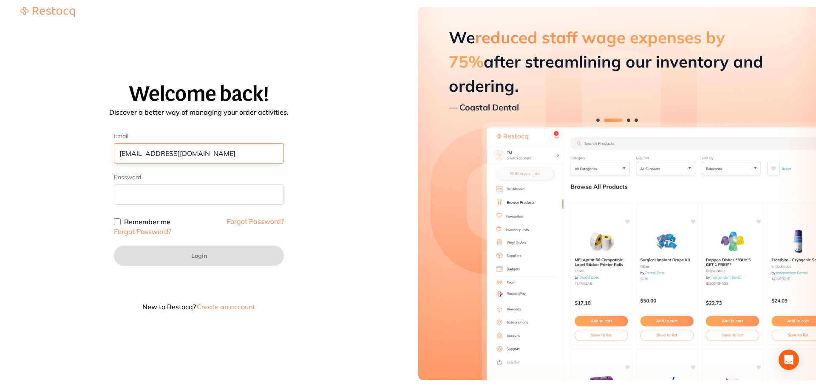
type input "[EMAIL_ADDRESS][DOMAIN_NAME]"
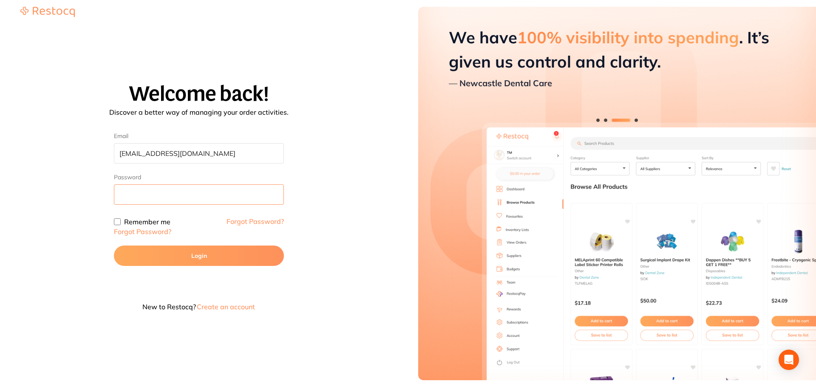
click at [114, 246] on button "Login" at bounding box center [199, 256] width 170 height 20
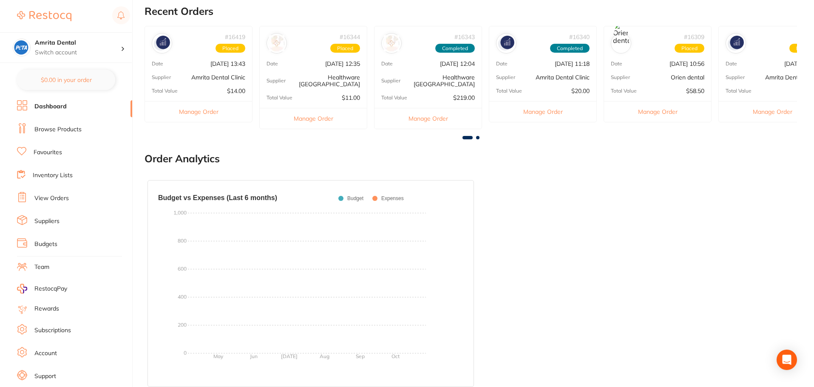
click at [65, 128] on link "Browse Products" at bounding box center [57, 129] width 47 height 9
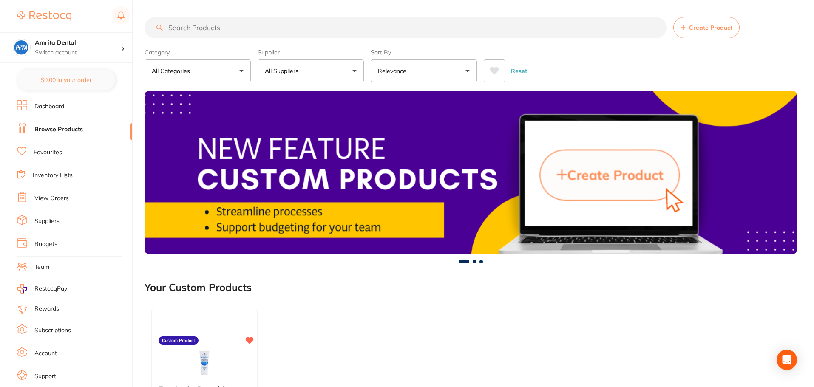
click at [51, 157] on li "Favourites" at bounding box center [74, 152] width 115 height 13
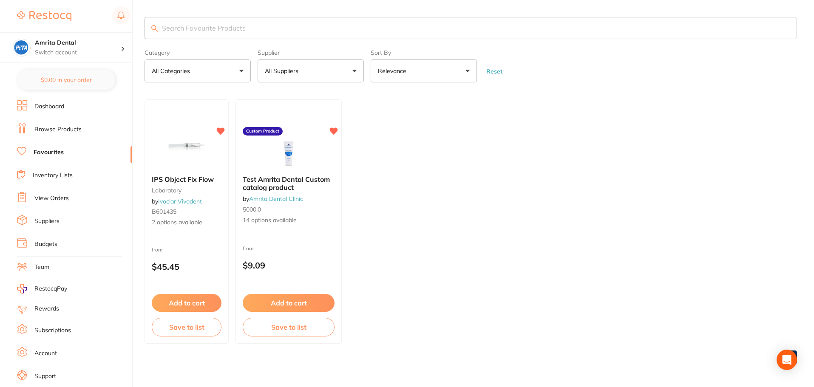
click at [53, 178] on link "Inventory Lists" at bounding box center [53, 175] width 40 height 9
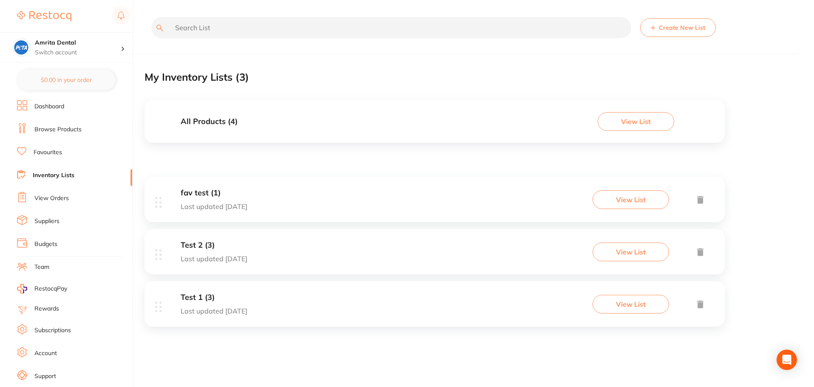
click at [54, 200] on link "View Orders" at bounding box center [51, 198] width 34 height 9
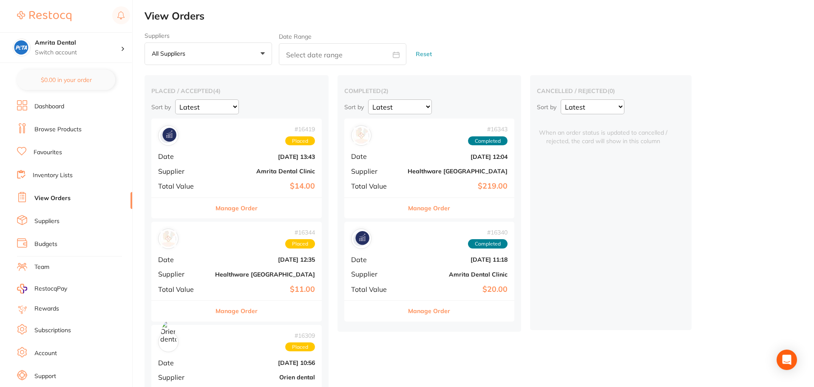
click at [51, 219] on link "Suppliers" at bounding box center [46, 221] width 25 height 9
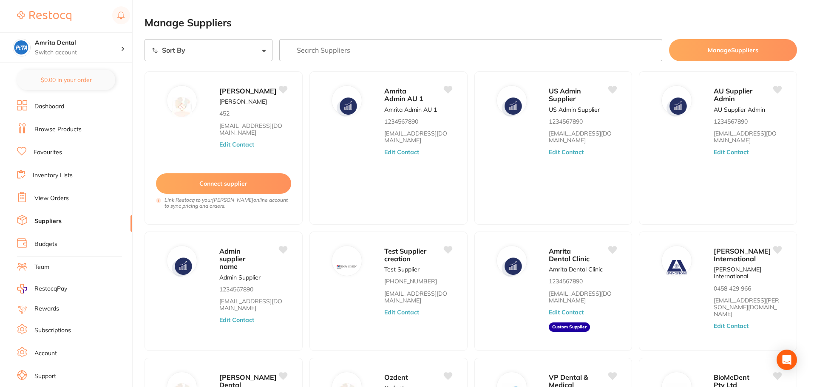
click at [51, 106] on link "Dashboard" at bounding box center [49, 106] width 30 height 9
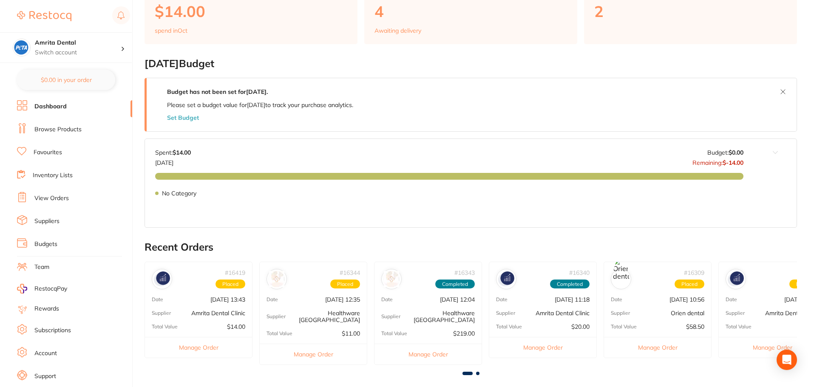
click at [62, 129] on link "Browse Products" at bounding box center [57, 129] width 47 height 9
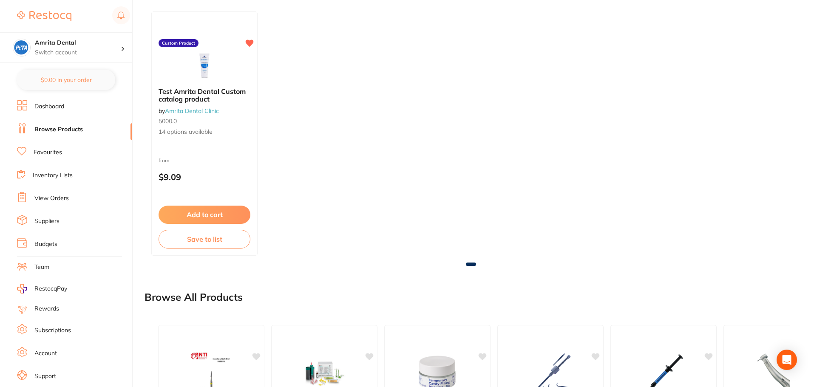
click at [54, 173] on link "Inventory Lists" at bounding box center [53, 175] width 40 height 9
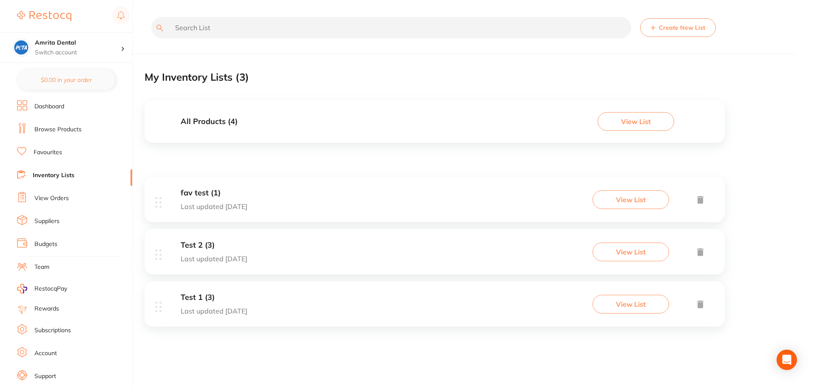
click at [50, 108] on link "Dashboard" at bounding box center [49, 106] width 30 height 9
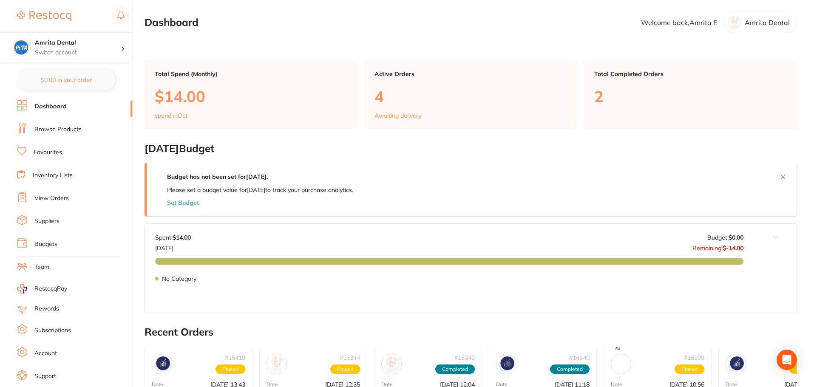
click at [57, 128] on link "Browse Products" at bounding box center [57, 129] width 47 height 9
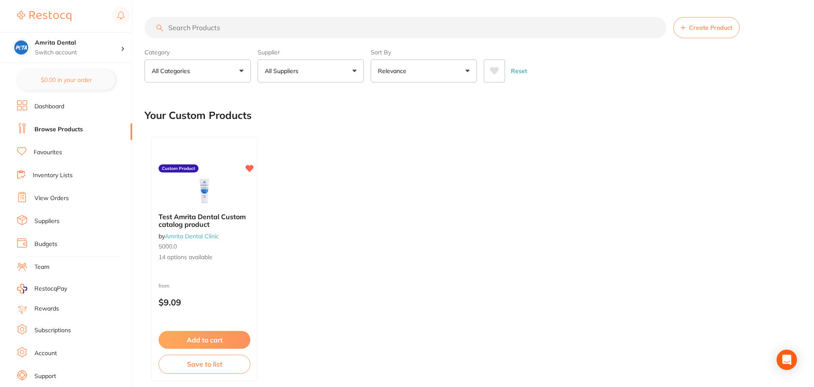
click at [54, 150] on link "Favourites" at bounding box center [48, 152] width 28 height 9
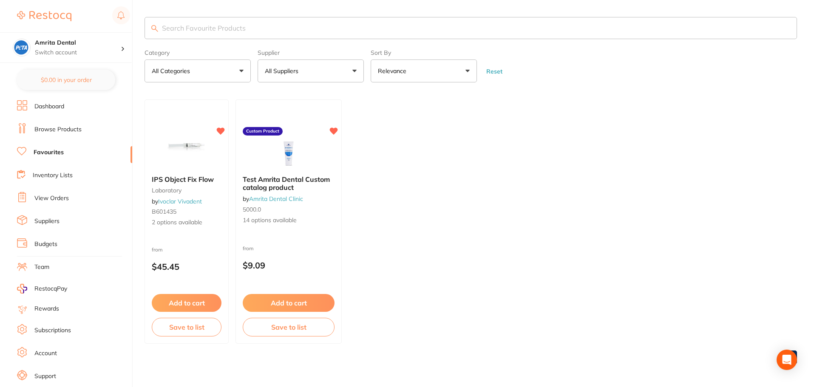
click at [53, 203] on li "View Orders" at bounding box center [74, 198] width 115 height 13
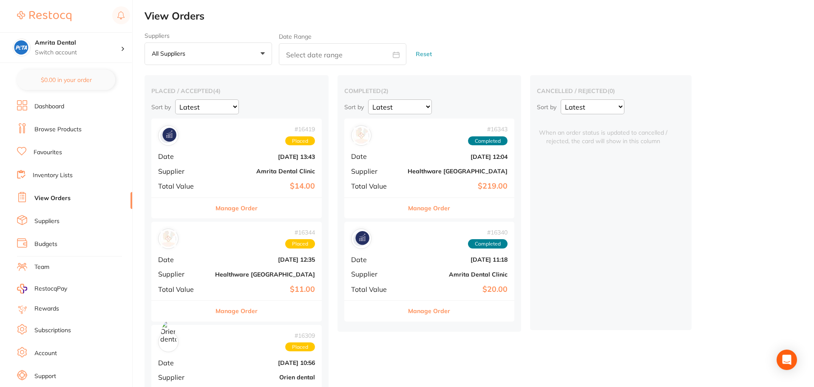
click at [50, 222] on link "Suppliers" at bounding box center [46, 221] width 25 height 9
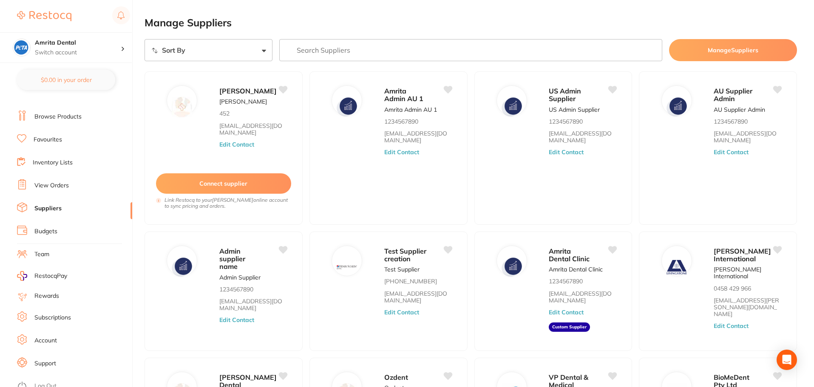
scroll to position [19, 0]
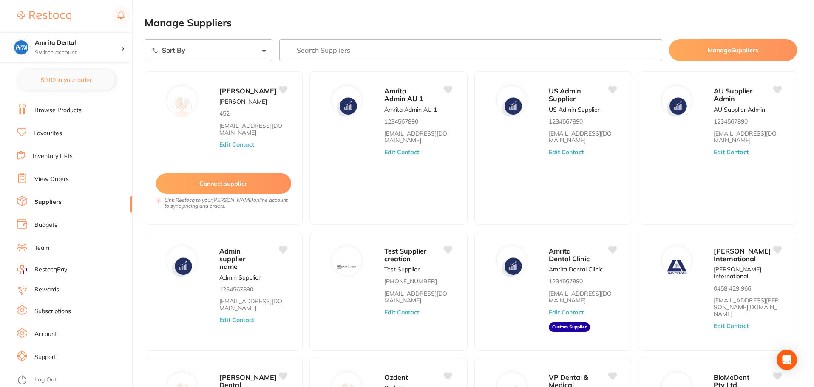
click at [47, 382] on link "Log Out" at bounding box center [45, 380] width 22 height 9
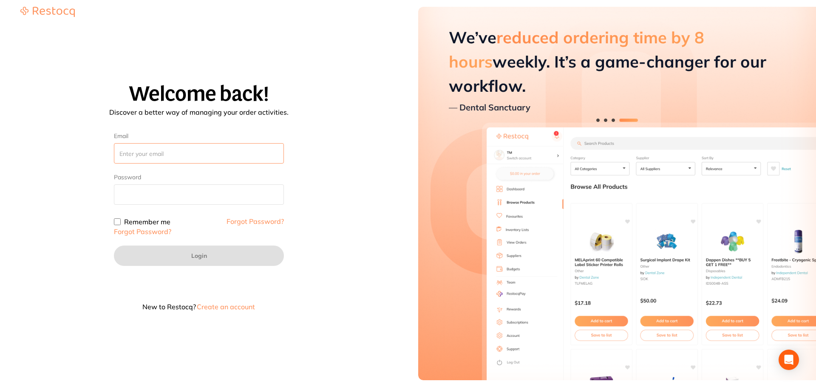
click at [167, 153] on input "Email" at bounding box center [199, 153] width 170 height 20
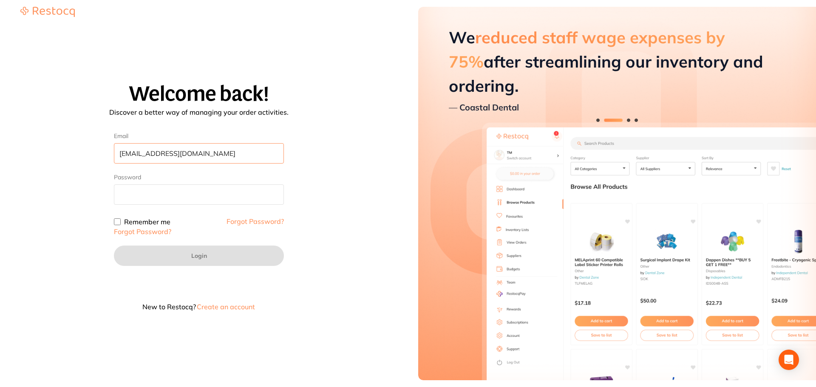
type input "[EMAIL_ADDRESS][DOMAIN_NAME]"
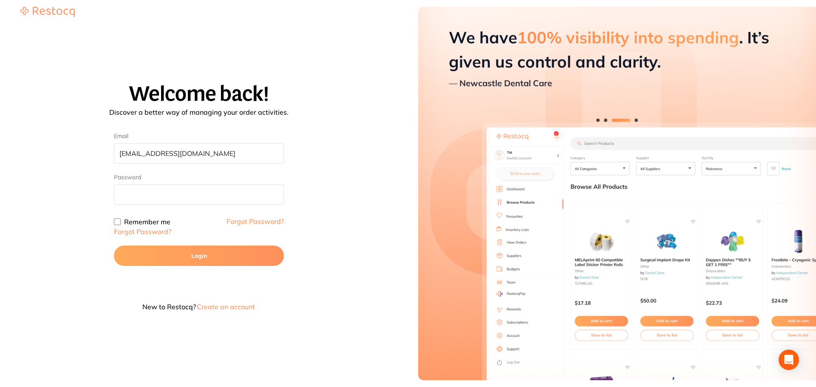
click at [268, 249] on button "Login" at bounding box center [199, 256] width 170 height 20
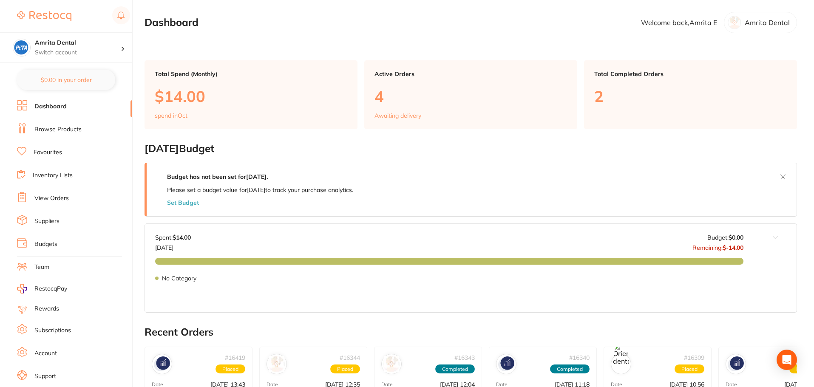
click at [196, 204] on button "Set Budget" at bounding box center [183, 202] width 32 height 7
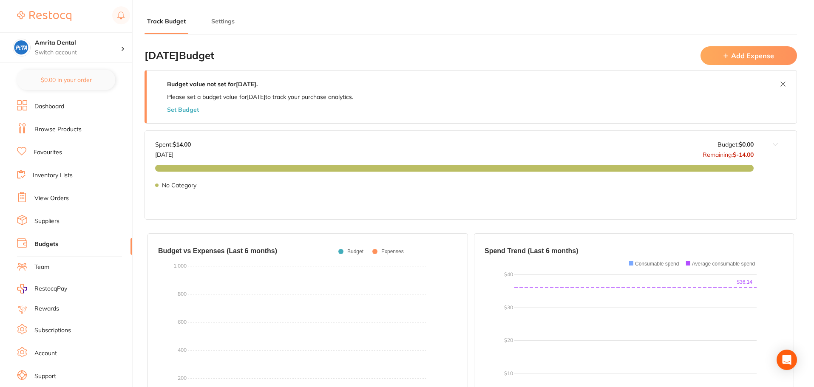
type input "0.0"
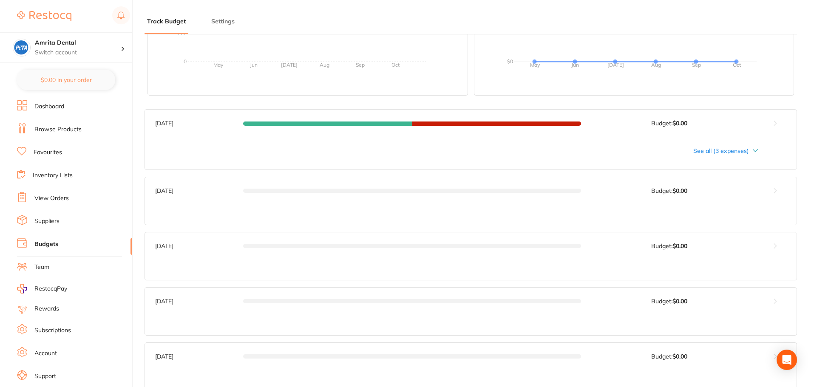
scroll to position [411, 0]
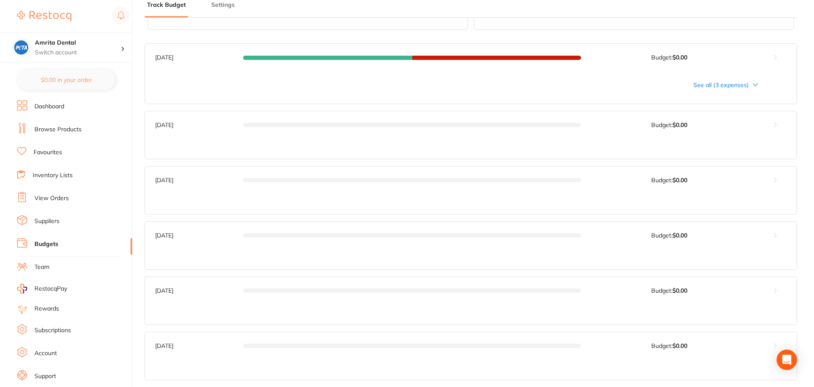
click at [750, 85] on div "See all (3 expenses)" at bounding box center [456, 85] width 603 height 7
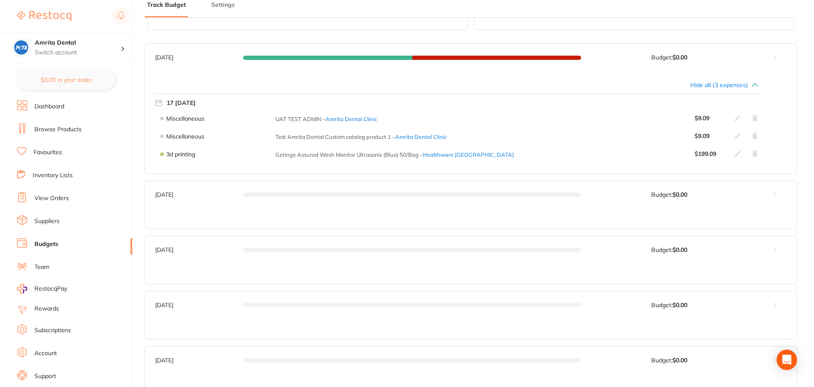
click at [737, 118] on icon at bounding box center [737, 118] width 7 height 7
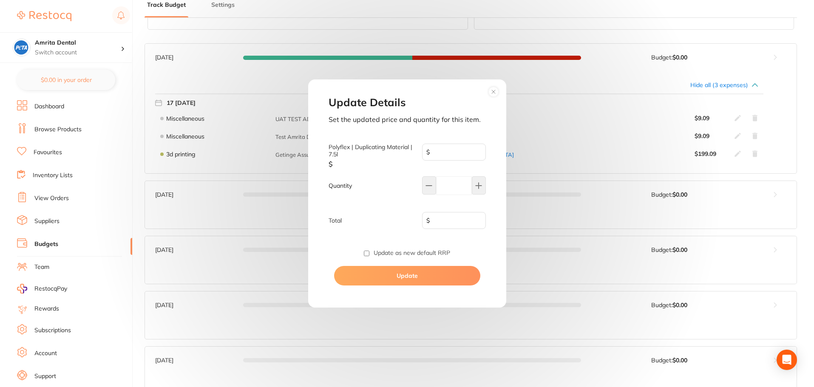
type input "9.09"
type input "1"
type input "9.09"
click at [494, 95] on circle at bounding box center [493, 92] width 10 height 10
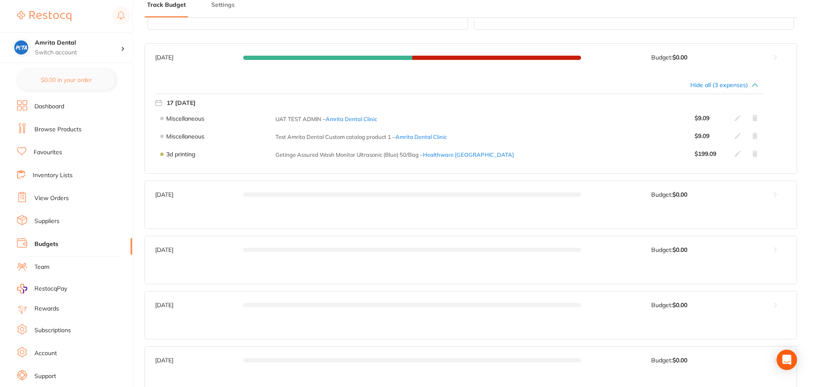
click at [737, 139] on icon at bounding box center [737, 136] width 7 height 7
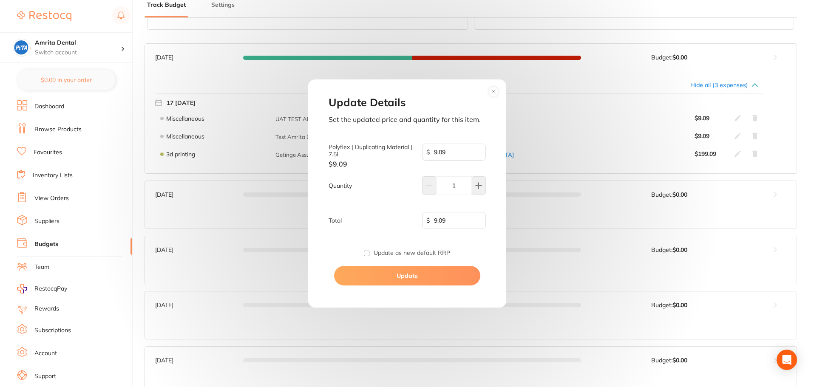
click at [495, 91] on circle at bounding box center [493, 92] width 10 height 10
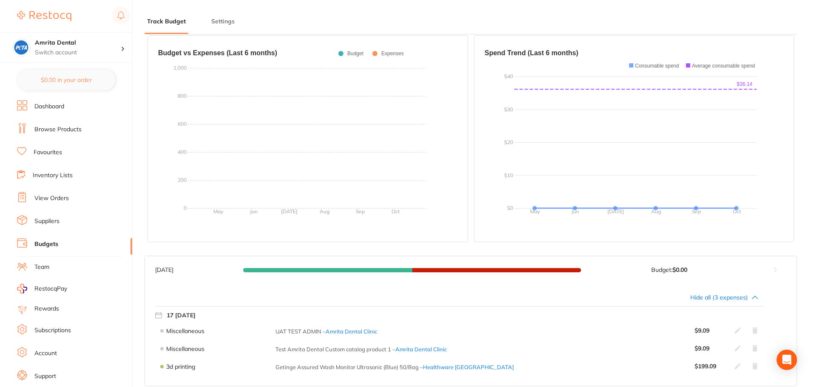
scroll to position [0, 0]
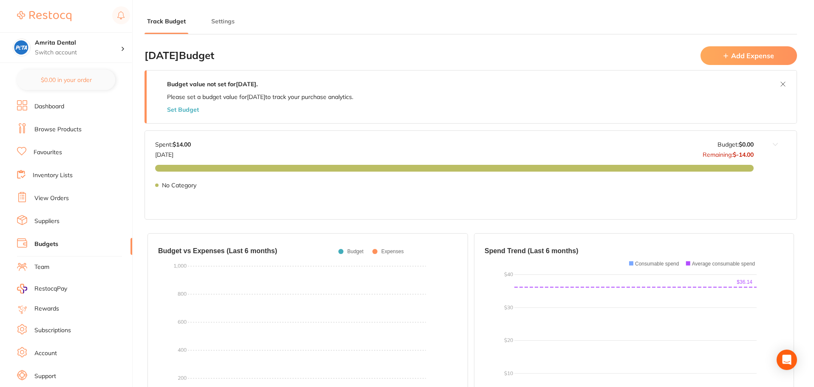
click at [752, 52] on button "Add Expense" at bounding box center [748, 55] width 96 height 18
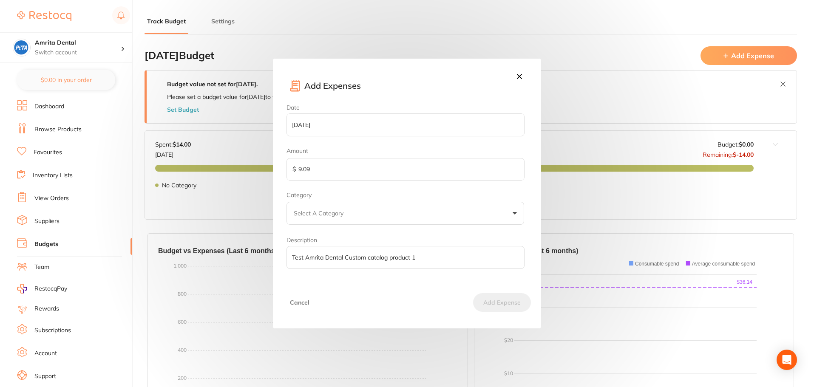
click at [359, 213] on button "Select A Category" at bounding box center [405, 213] width 238 height 23
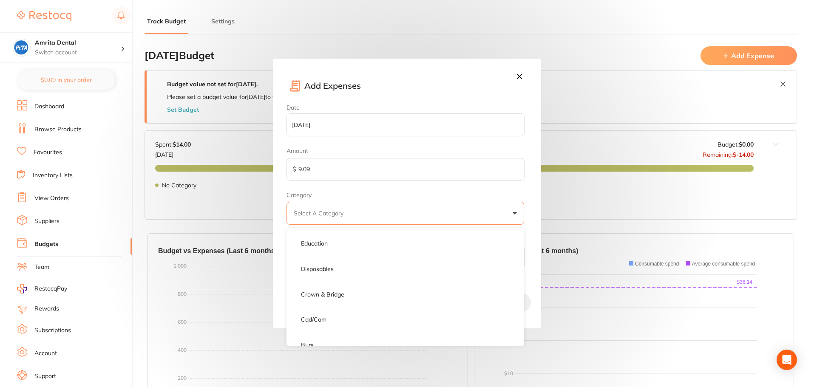
scroll to position [667, 0]
click at [528, 206] on div "Date 2025-09-17 Amount $ 9.09 Category Select A Category Custom whitening xrays…" at bounding box center [407, 190] width 268 height 173
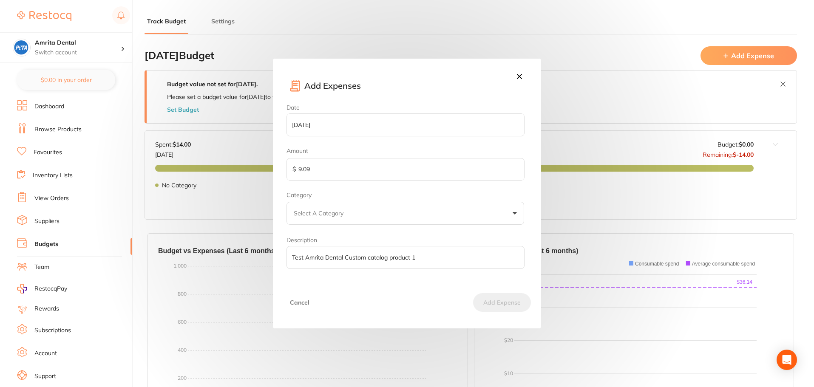
click at [692, 109] on div "Add Expenses Date 2025-09-17 Amount $ 9.09 Category Select A Category Custom wh…" at bounding box center [407, 193] width 814 height 387
click at [519, 77] on icon at bounding box center [519, 76] width 5 height 5
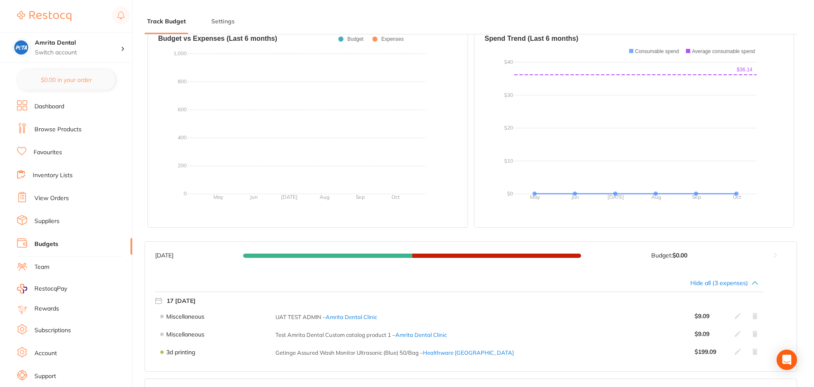
scroll to position [0, 0]
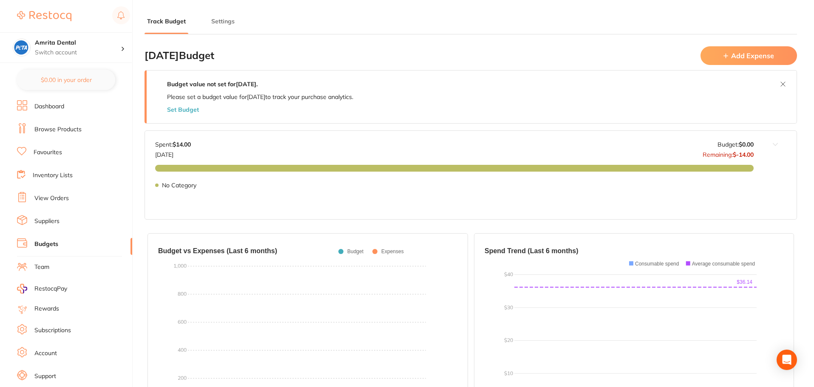
click at [731, 61] on button "Add Expense" at bounding box center [748, 55] width 96 height 18
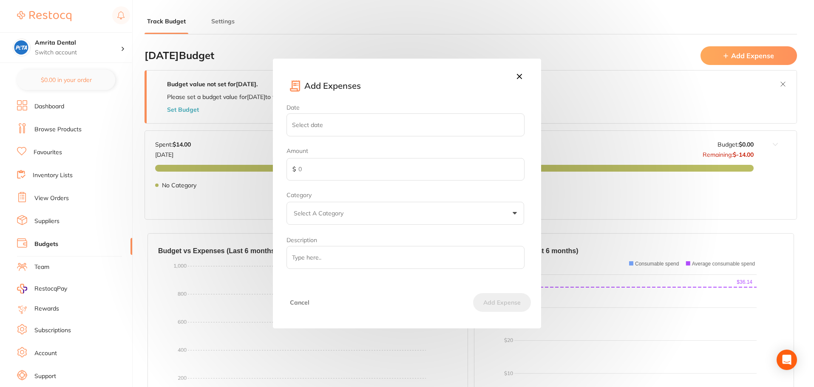
click at [337, 130] on input "Date" at bounding box center [405, 124] width 238 height 23
select select "9"
type input "2025-10-13"
click at [308, 171] on input "text" at bounding box center [405, 169] width 238 height 23
type input "10"
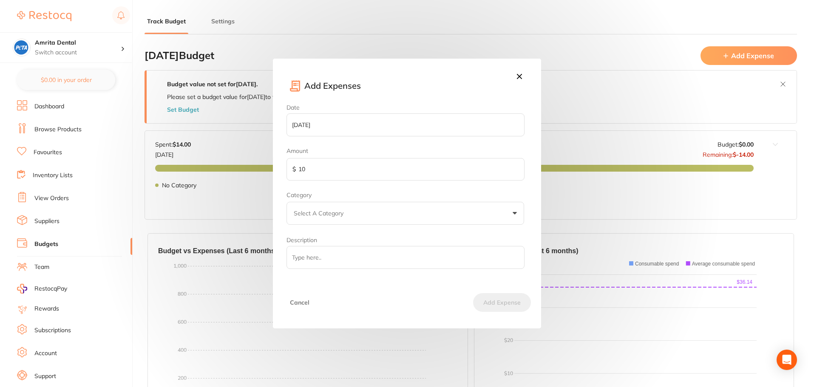
click at [374, 207] on button "Select A Category" at bounding box center [405, 213] width 238 height 23
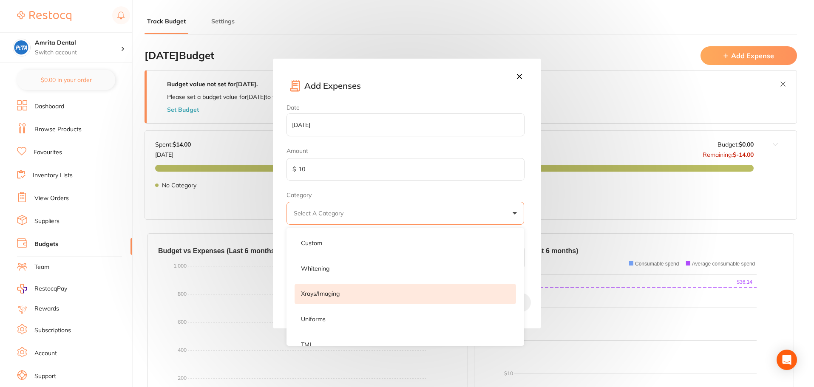
scroll to position [213, 0]
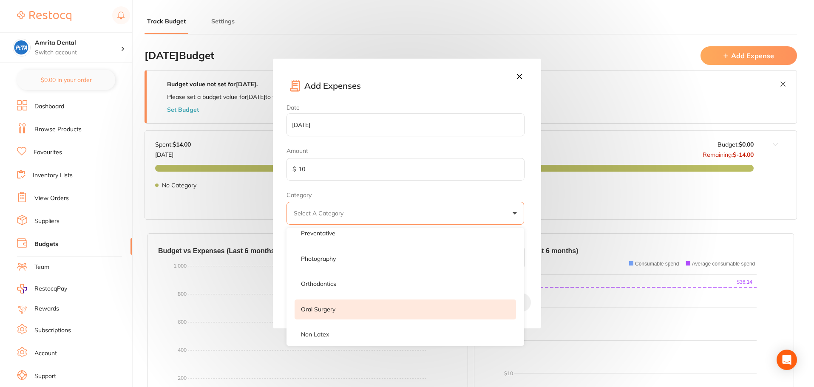
click at [340, 303] on li "oral surgery" at bounding box center [405, 310] width 221 height 20
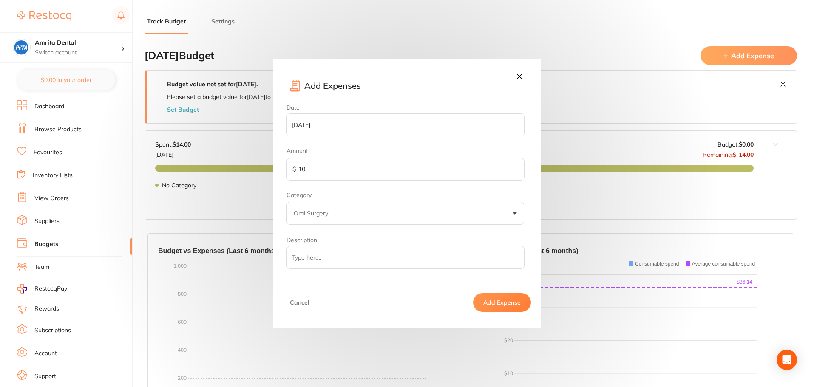
click at [360, 255] on input "Description" at bounding box center [405, 257] width 238 height 23
type input "Test"
click at [490, 306] on button "Add Expense" at bounding box center [502, 302] width 58 height 19
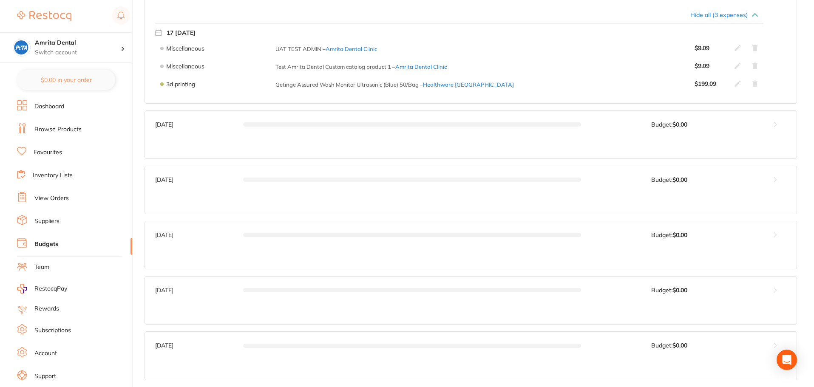
scroll to position [280, 0]
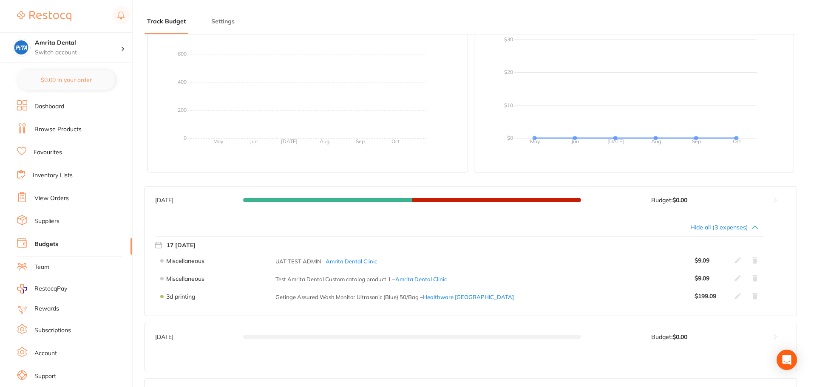
click at [755, 227] on icon at bounding box center [754, 227] width 7 height 7
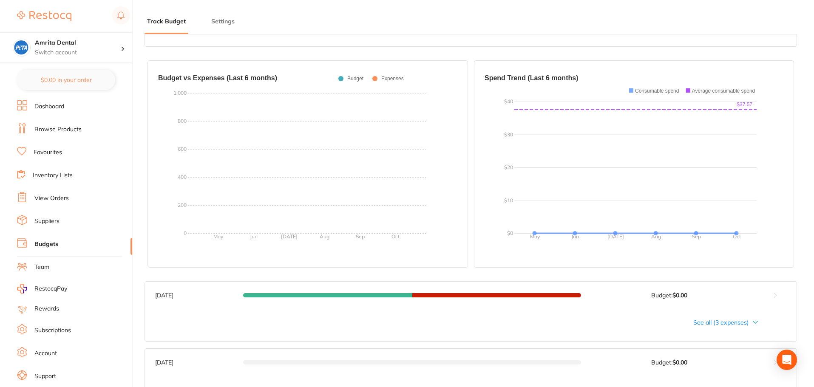
scroll to position [110, 0]
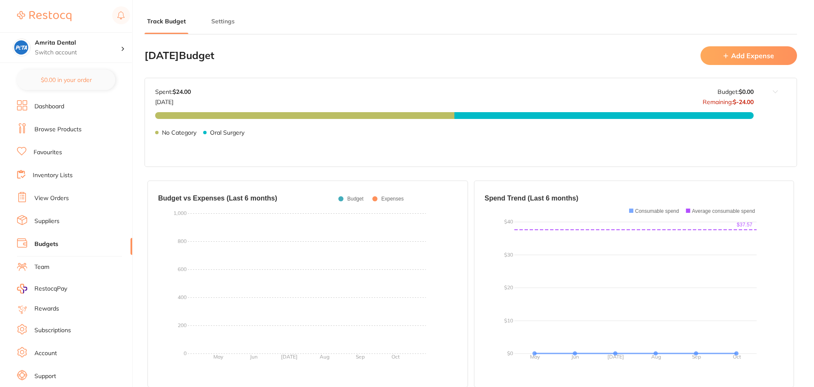
type input "0.0"
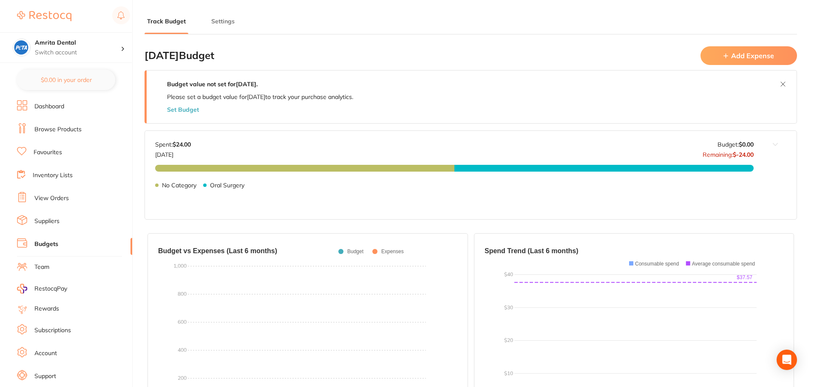
click at [41, 247] on link "Budgets" at bounding box center [46, 244] width 24 height 9
click at [217, 19] on button "Settings" at bounding box center [223, 21] width 28 height 8
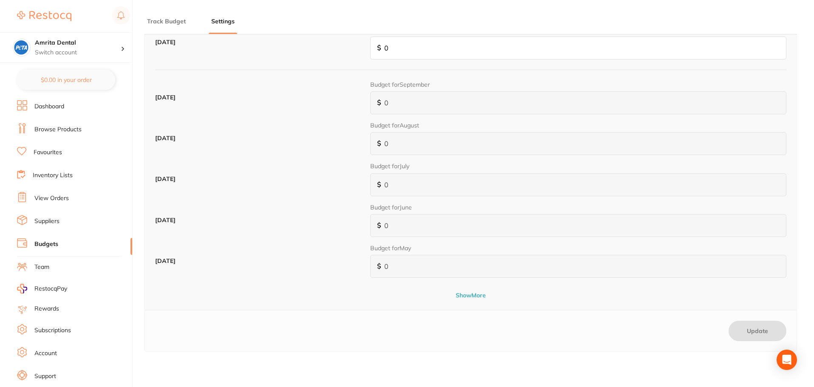
scroll to position [85, 0]
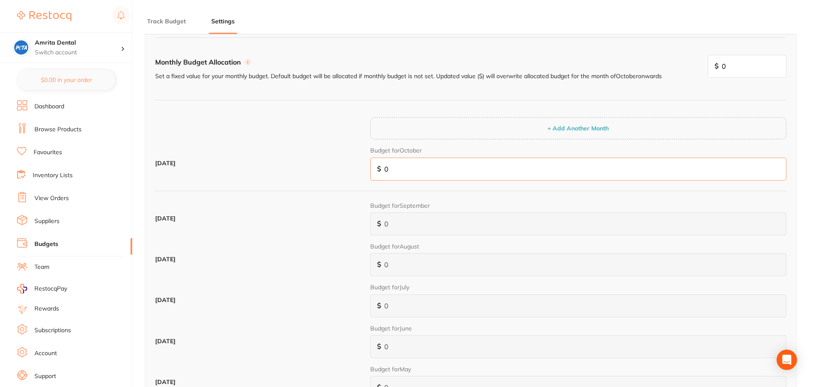
click at [406, 171] on input "0" at bounding box center [578, 169] width 416 height 23
type input "1"
type input "10"
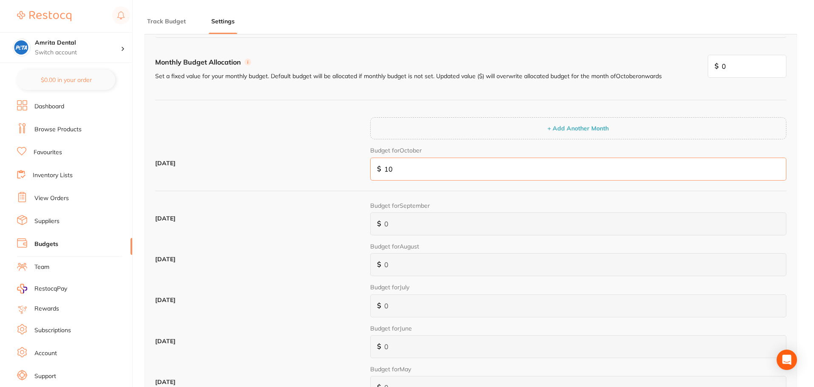
type input "100"
type input "1,000"
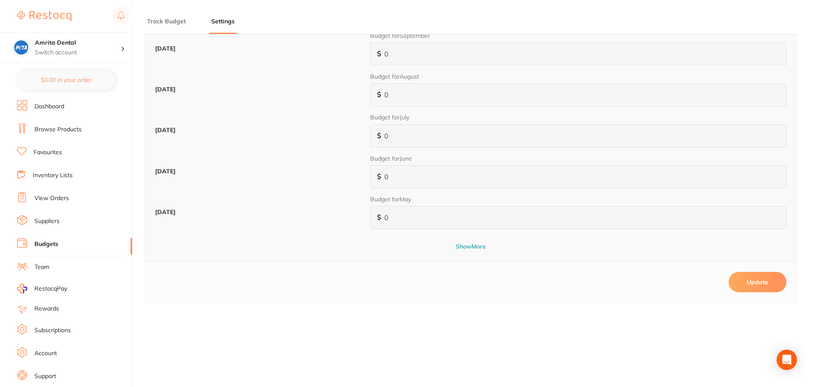
type input "1,000"
click at [746, 282] on button "Update" at bounding box center [757, 282] width 58 height 20
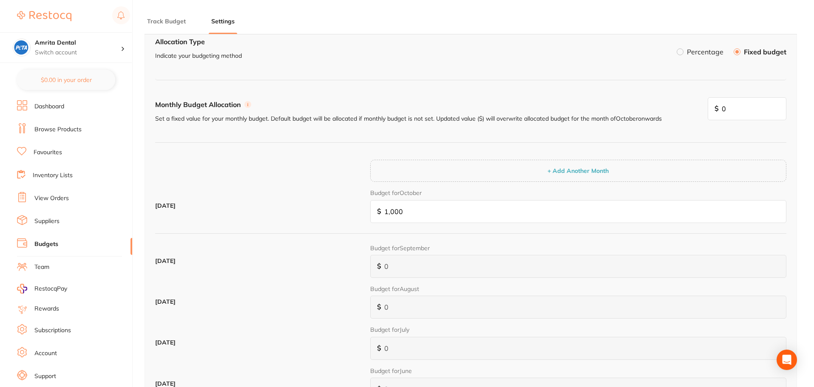
scroll to position [0, 0]
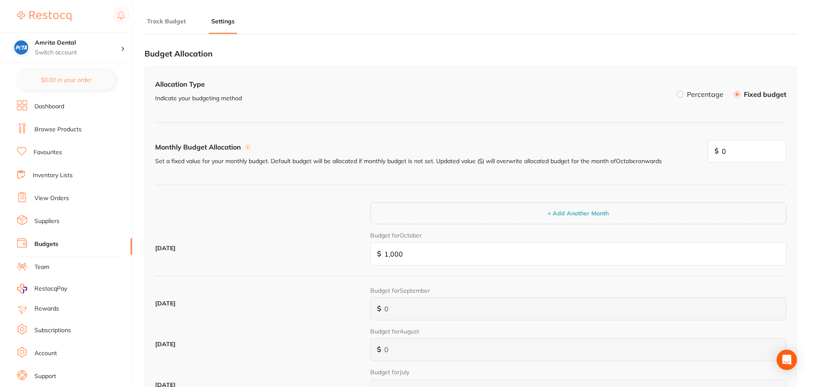
click at [173, 21] on button "Track Budget" at bounding box center [167, 21] width 44 height 8
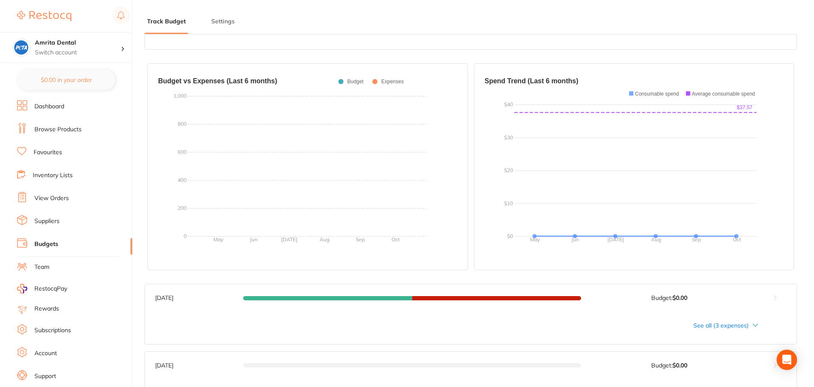
scroll to position [340, 0]
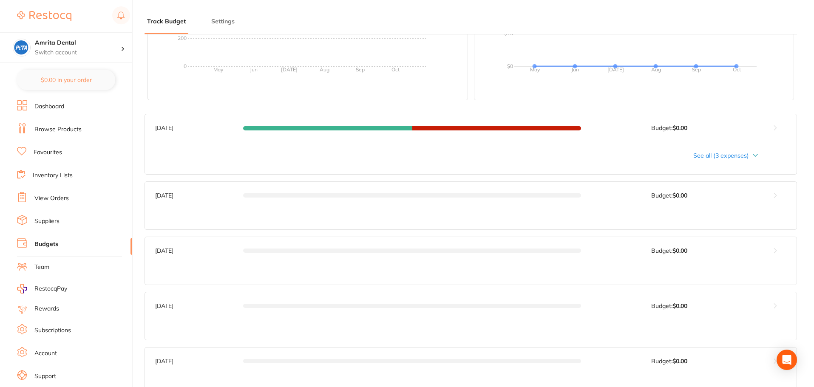
click at [725, 157] on div "See all (3 expenses)" at bounding box center [456, 155] width 603 height 7
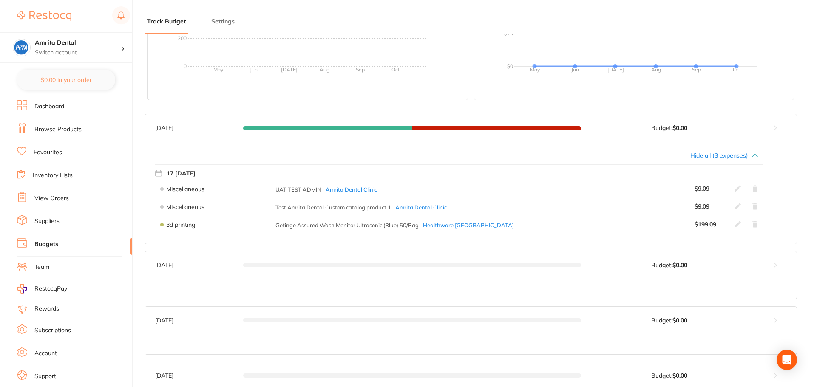
click at [754, 191] on icon at bounding box center [754, 188] width 5 height 6
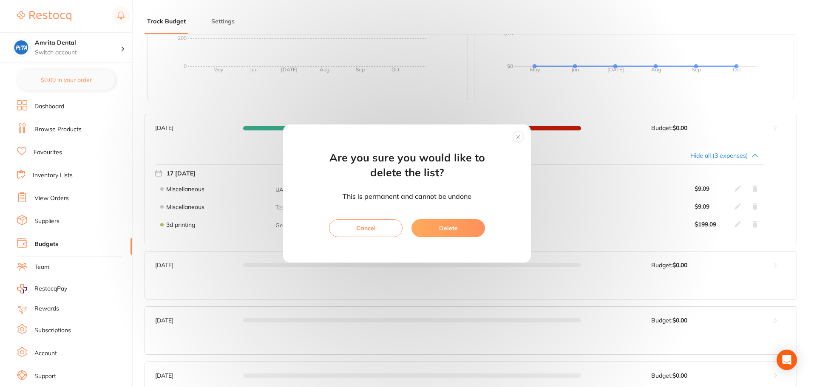
click at [392, 227] on button "Cancel" at bounding box center [366, 228] width 74 height 18
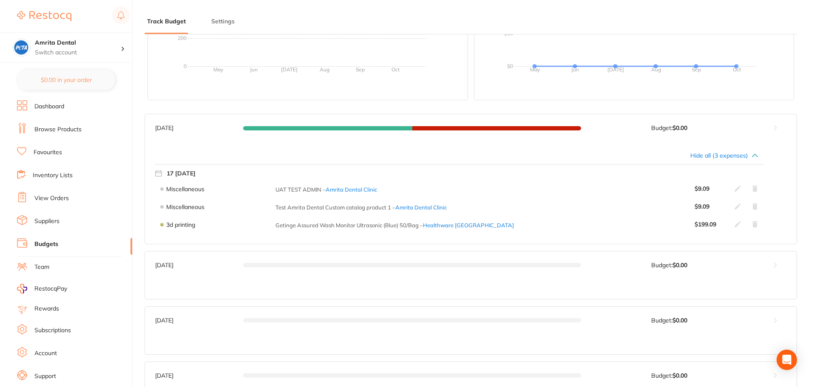
click at [754, 187] on icon at bounding box center [754, 188] width 5 height 6
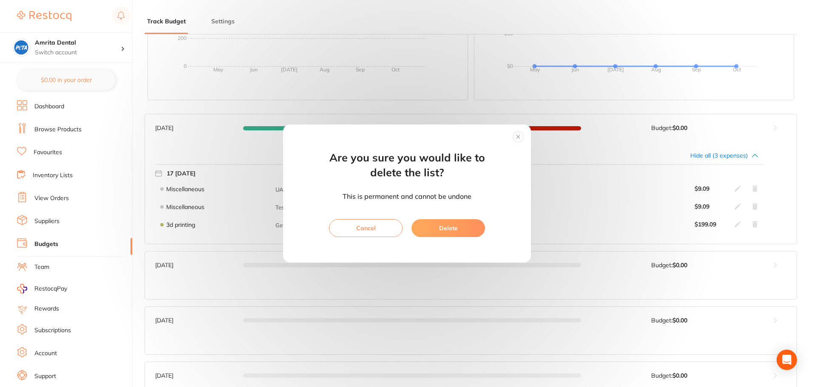
click at [518, 139] on circle at bounding box center [518, 137] width 10 height 10
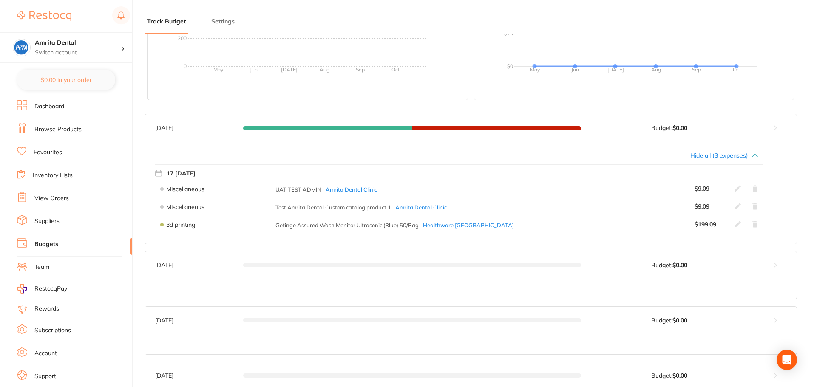
click at [756, 189] on icon at bounding box center [754, 188] width 5 height 6
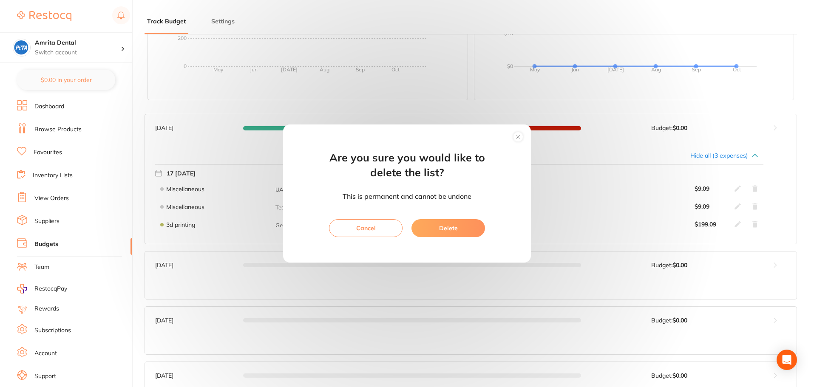
click at [615, 180] on div "Are you sure you would like to delete the list? This is permanent and cannot be…" at bounding box center [407, 193] width 814 height 387
click at [517, 138] on icon at bounding box center [517, 136] width 3 height 3
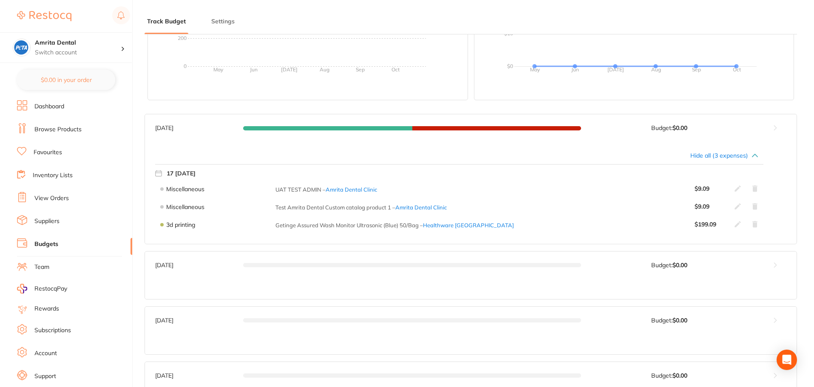
click at [755, 189] on icon at bounding box center [754, 188] width 5 height 6
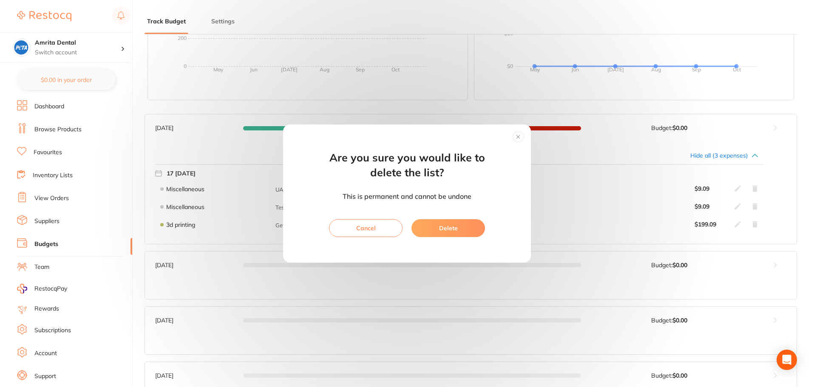
click at [460, 229] on button "Delete" at bounding box center [448, 228] width 74 height 18
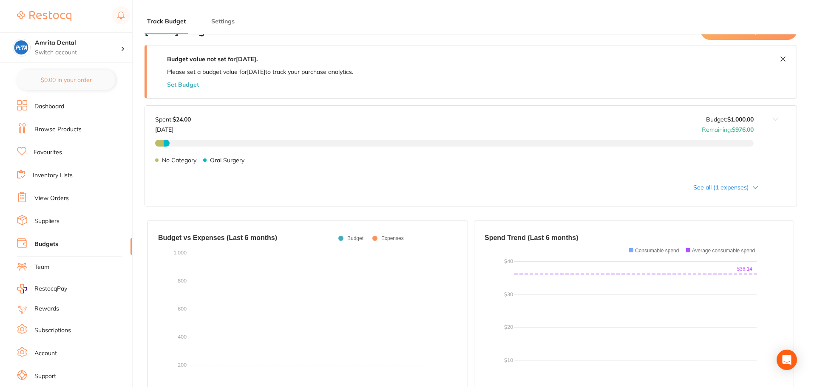
scroll to position [0, 0]
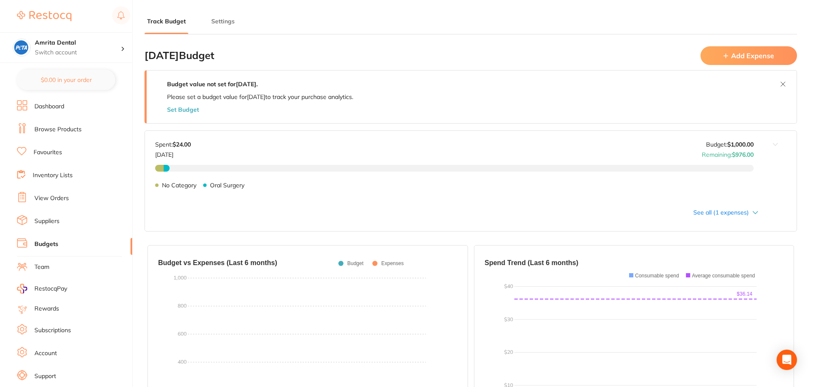
click at [703, 210] on div "No Category $14.00 [MEDICAL_DATA] $10.00 No Category [MEDICAL_DATA]" at bounding box center [454, 189] width 598 height 48
click at [708, 213] on div "See all (1 expenses)" at bounding box center [456, 212] width 603 height 7
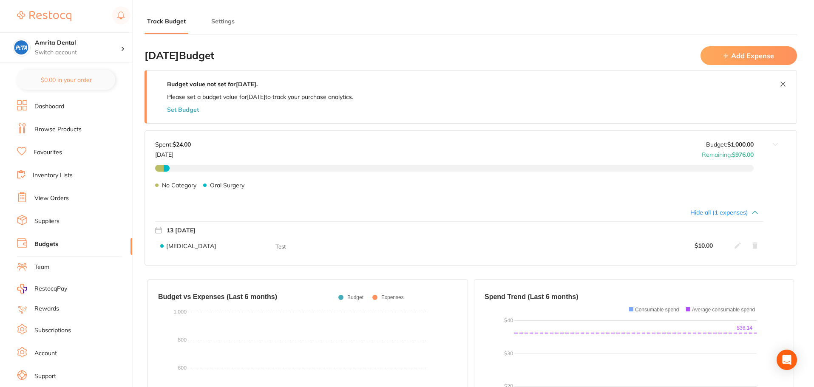
click at [703, 214] on div "Hide all (1 expenses)" at bounding box center [456, 212] width 603 height 7
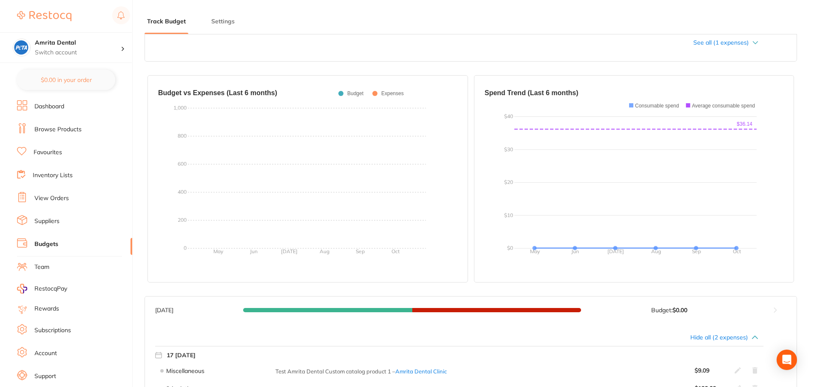
scroll to position [298, 0]
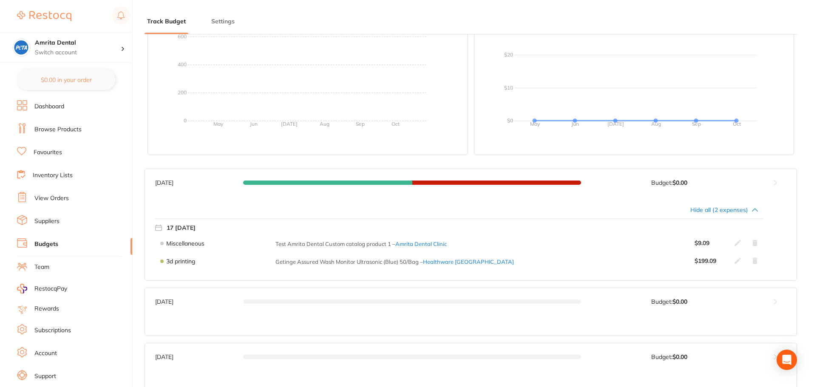
click at [755, 209] on icon at bounding box center [754, 210] width 5 height 3
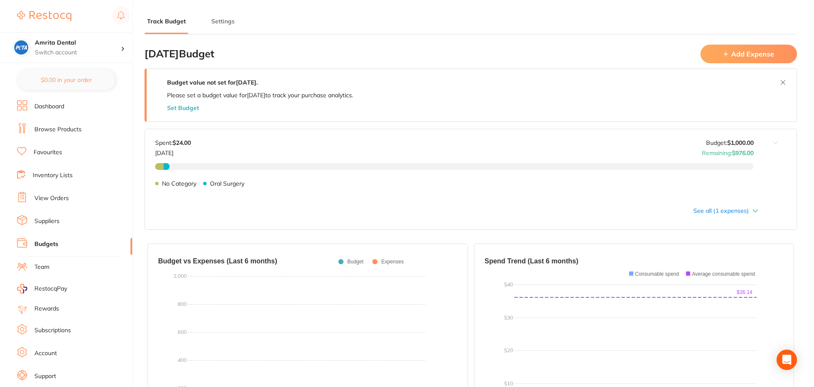
scroll to position [0, 0]
click at [62, 131] on link "Browse Products" at bounding box center [57, 129] width 47 height 9
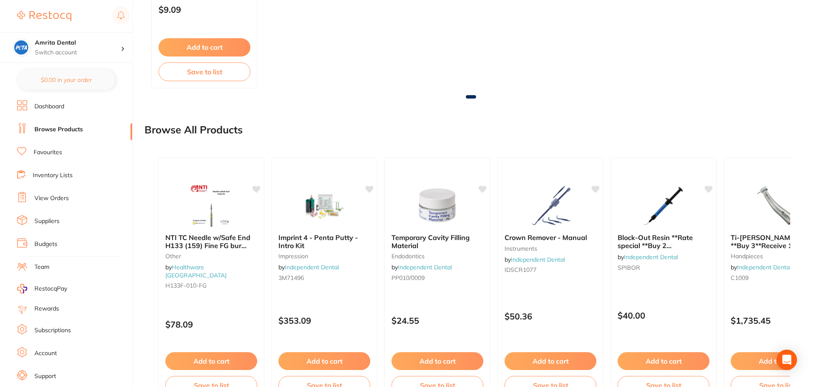
scroll to position [514, 0]
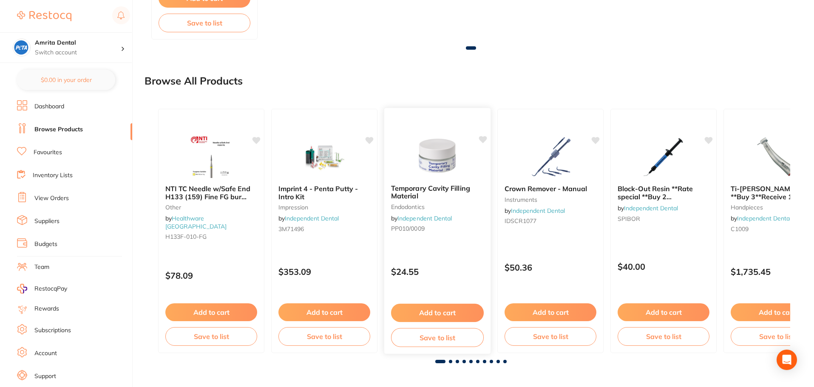
click at [433, 312] on button "Add to cart" at bounding box center [437, 313] width 93 height 18
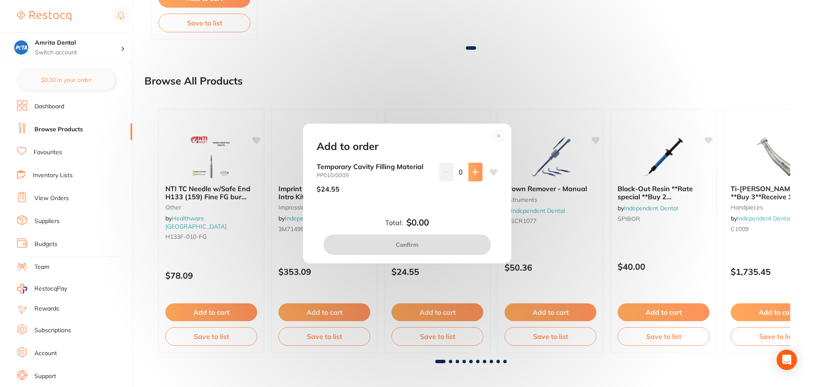
click at [473, 175] on icon at bounding box center [475, 172] width 6 height 6
type input "1"
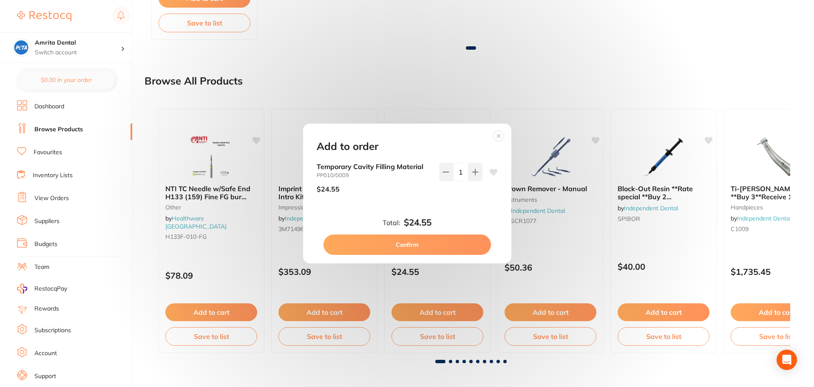
click at [453, 240] on button "Confirm" at bounding box center [406, 245] width 167 height 20
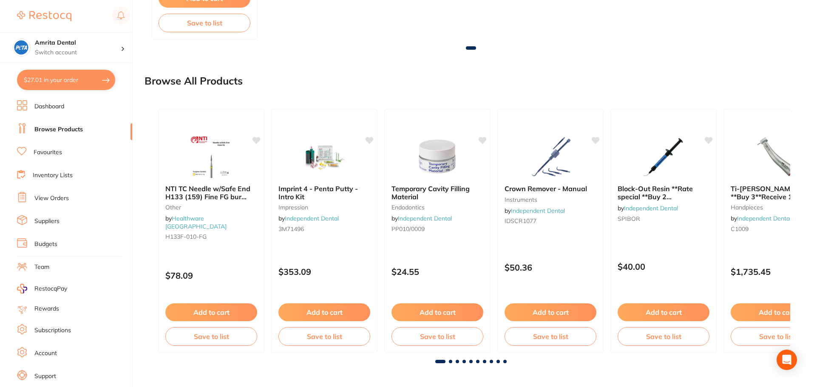
click at [100, 88] on button "$27.01 in your order" at bounding box center [66, 80] width 98 height 20
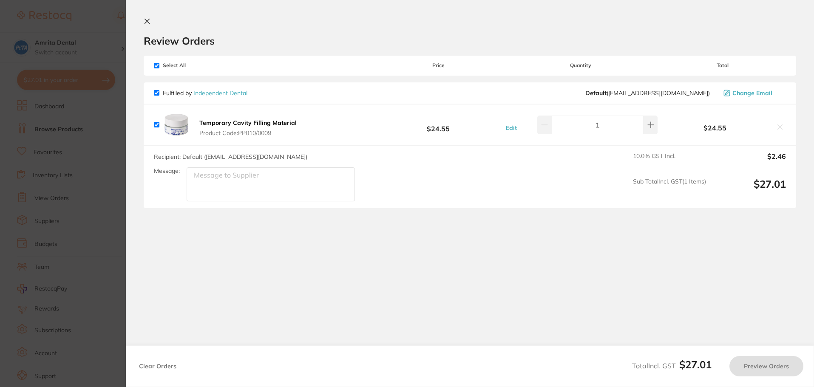
checkbox input "true"
click at [758, 373] on button "Preview Orders" at bounding box center [766, 366] width 74 height 20
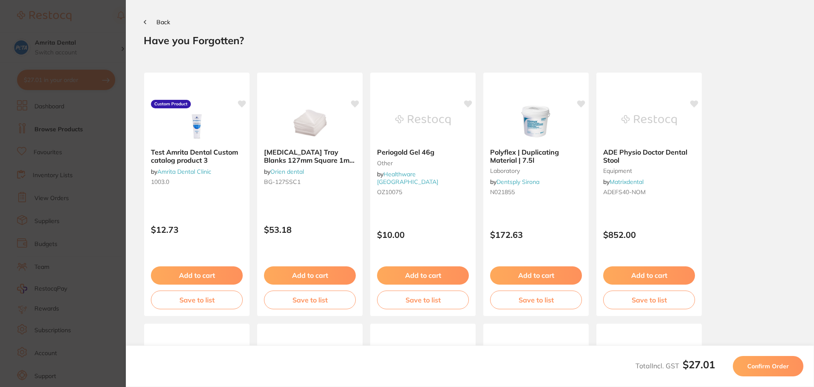
click at [760, 368] on span "Confirm Order" at bounding box center [768, 367] width 42 height 8
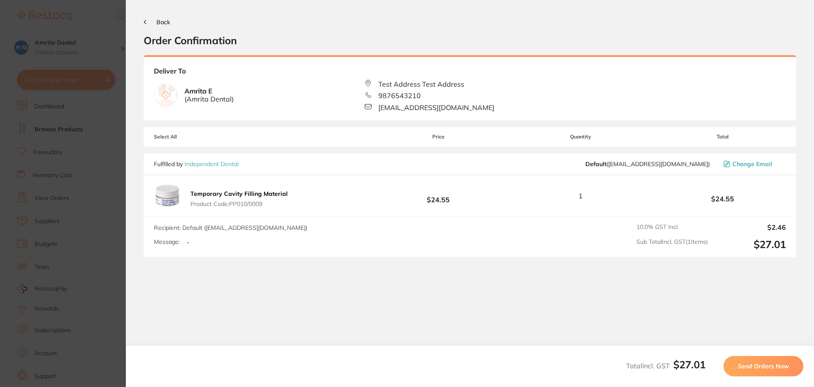
click at [760, 368] on span "Send Orders Now" at bounding box center [763, 367] width 51 height 8
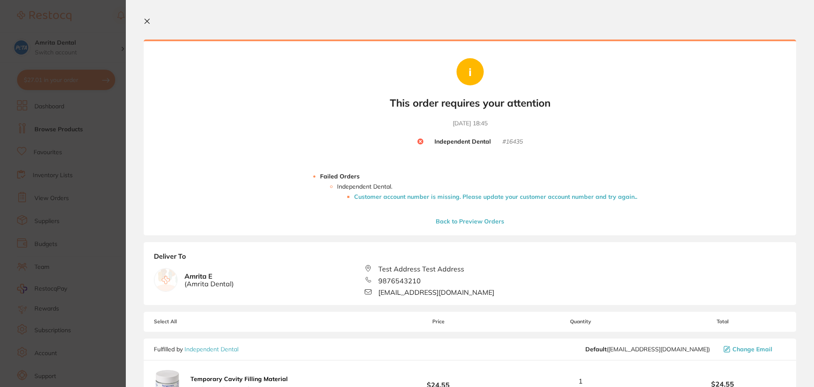
click at [488, 198] on li "Customer account number is missing. Please update your customer account number …" at bounding box center [495, 196] width 283 height 7
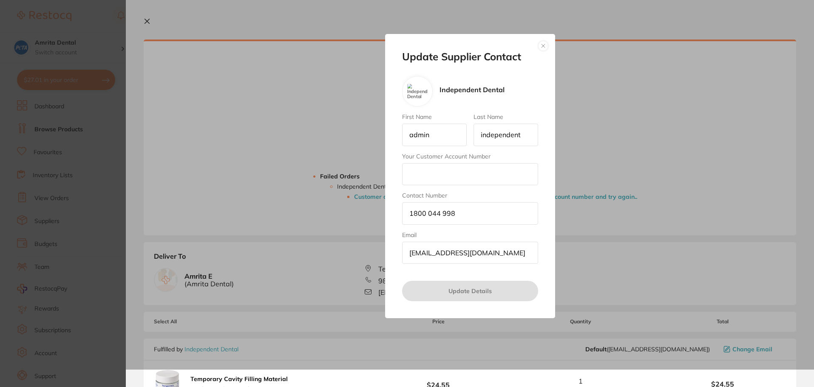
click at [422, 176] on input "Your Customer Account Number" at bounding box center [470, 174] width 136 height 22
type input "321"
click at [428, 288] on button "Update Details" at bounding box center [470, 291] width 136 height 20
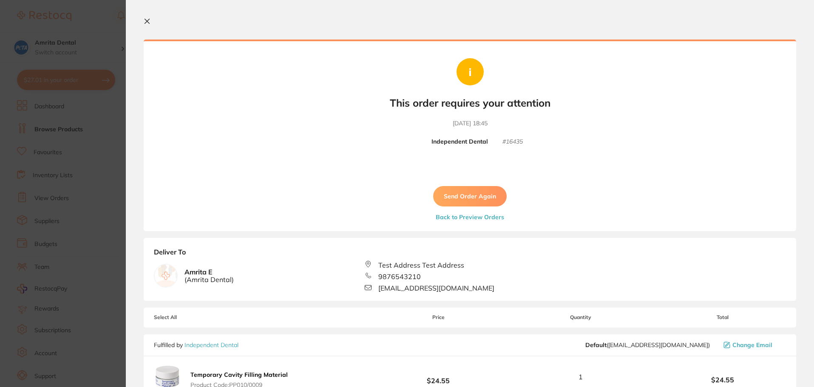
click at [465, 193] on button "Send Order Again" at bounding box center [470, 196] width 74 height 20
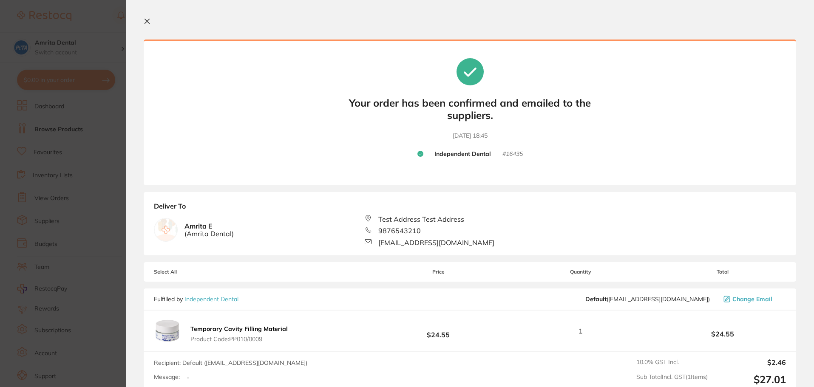
click at [145, 23] on icon at bounding box center [147, 21] width 5 height 5
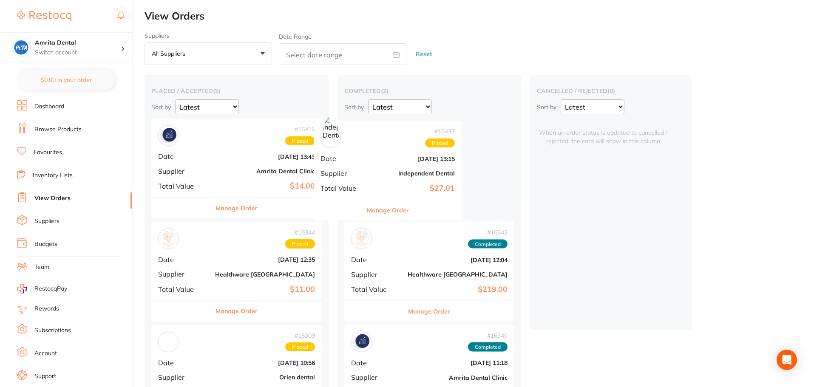
drag, startPoint x: 207, startPoint y: 167, endPoint x: 373, endPoint y: 162, distance: 165.4
click at [373, 162] on div "placed / accepted ( 5 ) Sort by Latest Notification # 16437 Placed Date [DATE] …" at bounding box center [479, 358] width 669 height 566
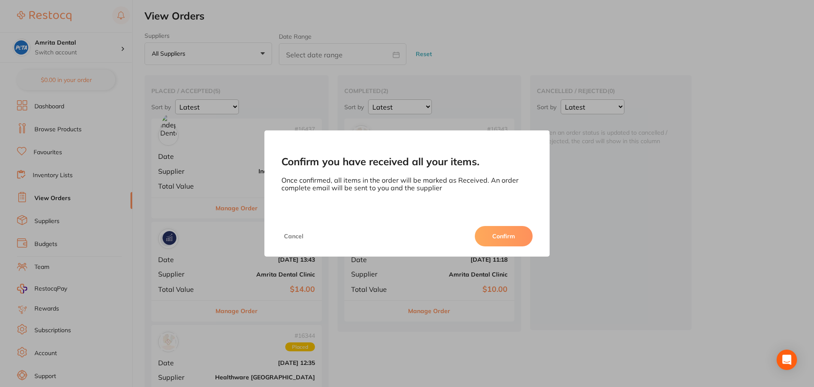
click at [502, 236] on button "Confirm" at bounding box center [504, 236] width 58 height 20
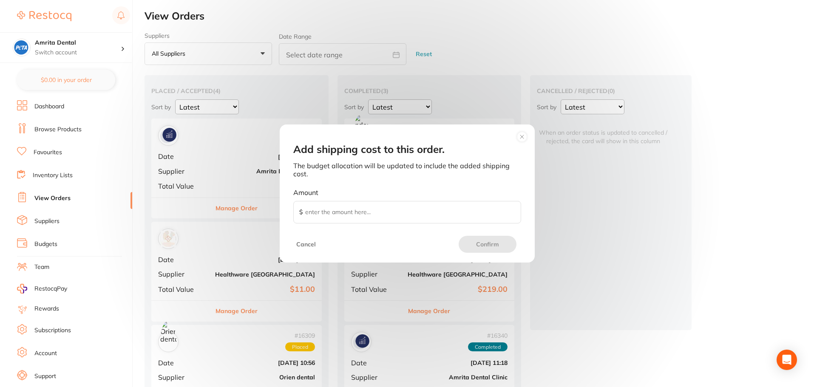
click at [359, 211] on input "Amount $" at bounding box center [407, 212] width 228 height 23
type input "10"
click at [479, 248] on button "Confirm" at bounding box center [488, 244] width 58 height 17
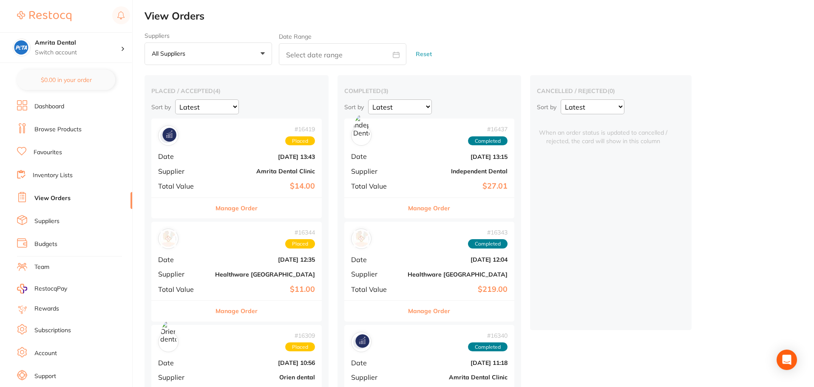
click at [408, 210] on button "Manage Order" at bounding box center [429, 208] width 42 height 20
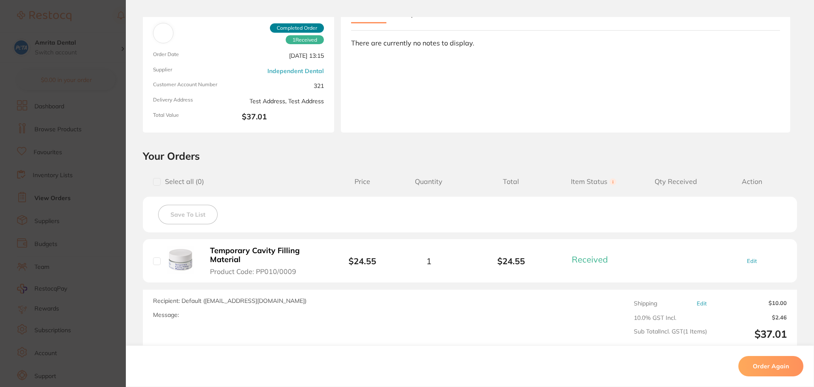
scroll to position [149, 0]
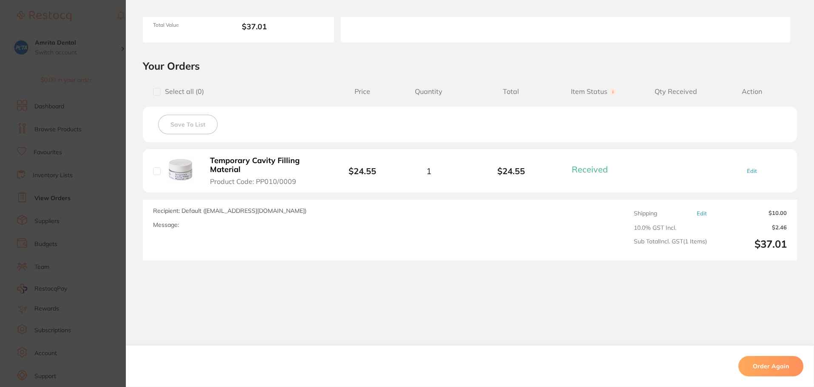
click at [697, 213] on link "Edit" at bounding box center [702, 213] width 10 height 6
click at [771, 215] on input "10.00" at bounding box center [770, 215] width 33 height 10
type input "15.00"
click at [762, 323] on div "Order ID: Restocq- 16437 Order Information 1 Received Completed Order Order Dat…" at bounding box center [470, 202] width 688 height 370
click at [697, 212] on link "Edit" at bounding box center [702, 213] width 10 height 6
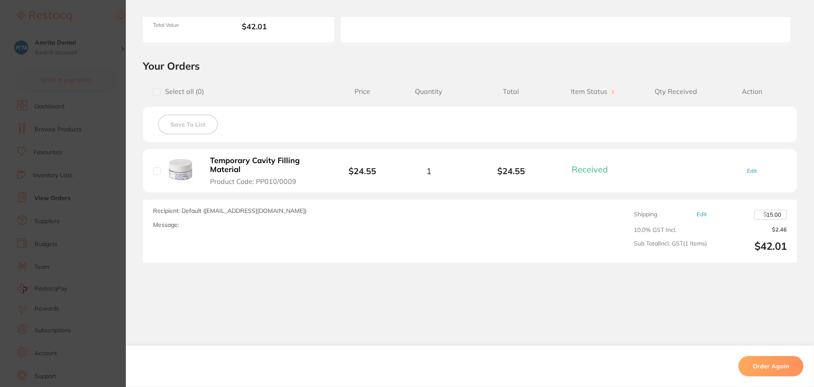
click at [771, 218] on input "15.00" at bounding box center [770, 215] width 33 height 10
type input "20.00"
click at [559, 298] on div "Order ID: Restocq- 16437 Order Information 1 Received Completed Order Order Dat…" at bounding box center [470, 202] width 688 height 370
click at [752, 170] on link "Edit" at bounding box center [752, 171] width 10 height 6
click at [449, 171] on icon at bounding box center [448, 171] width 6 height 6
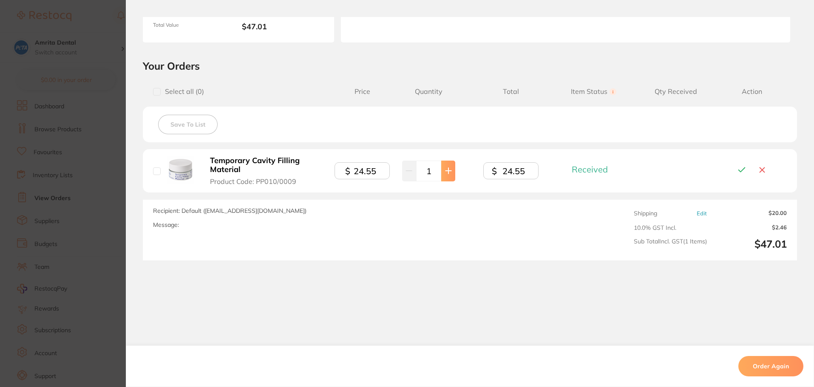
type input "2"
click at [737, 169] on icon at bounding box center [742, 169] width 10 height 9
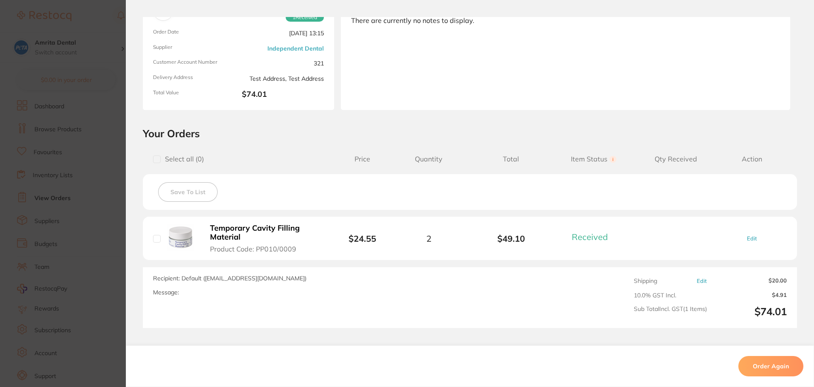
scroll to position [0, 0]
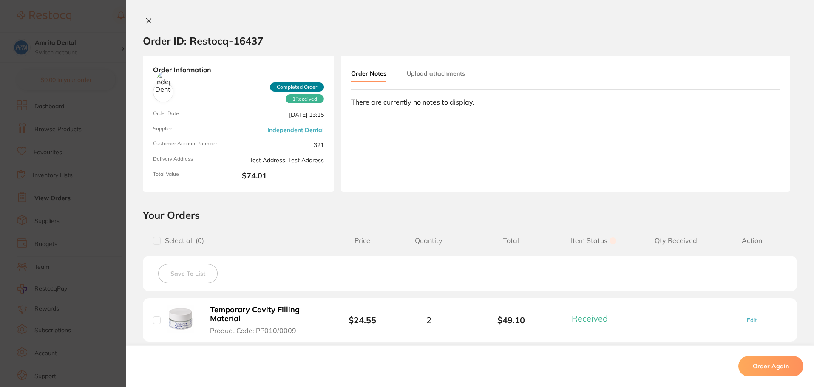
click at [108, 124] on section "Order ID: Restocq- 16437 Order Information 1 Received Completed Order Order Dat…" at bounding box center [407, 193] width 814 height 387
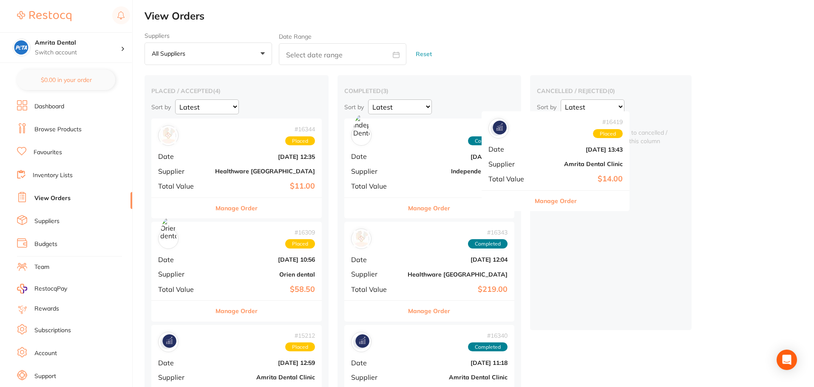
drag, startPoint x: 246, startPoint y: 173, endPoint x: 581, endPoint y: 158, distance: 335.7
click at [581, 158] on div "placed / accepted ( 4 ) Sort by Latest Notification # 16419 Placed Date [DATE] …" at bounding box center [479, 306] width 669 height 462
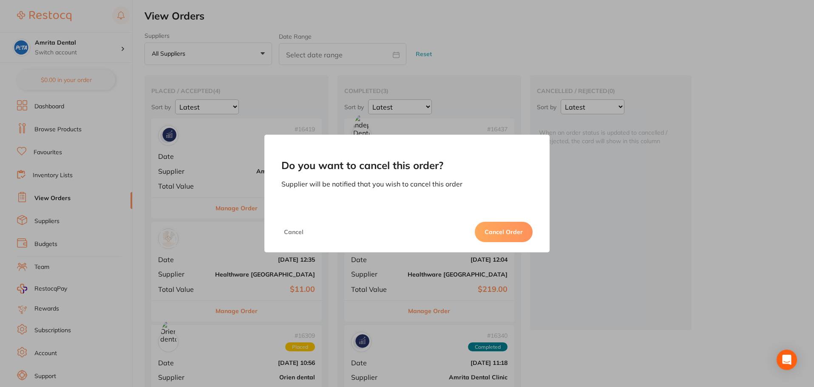
click at [515, 227] on button "Cancel Order" at bounding box center [504, 232] width 58 height 20
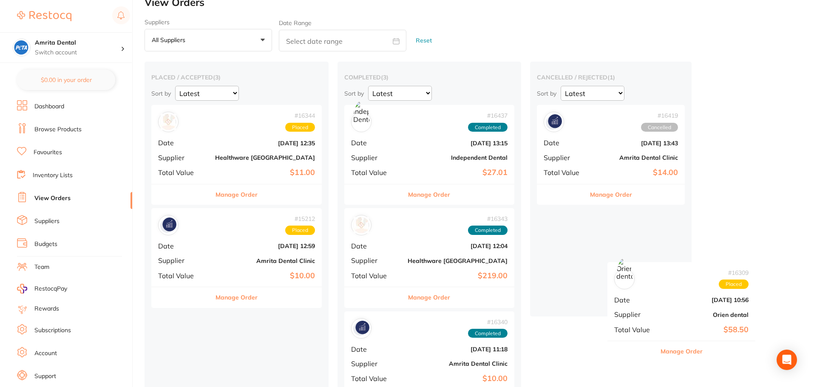
scroll to position [17, 0]
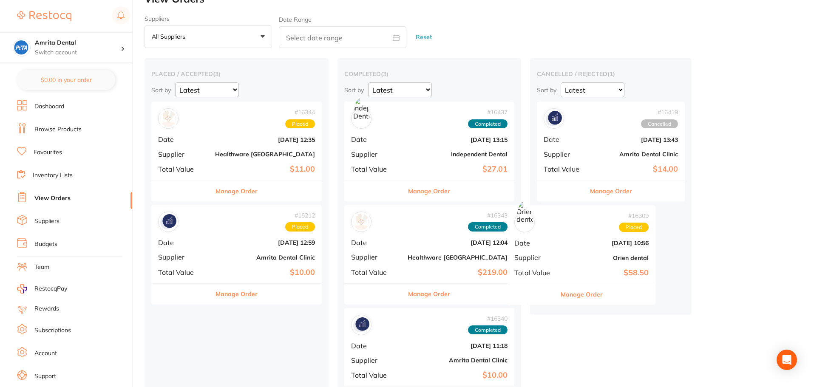
drag, startPoint x: 229, startPoint y: 254, endPoint x: 587, endPoint y: 234, distance: 358.8
click at [587, 234] on div "placed / accepted ( 3 ) Sort by Latest Notification # 16344 Placed Date [DATE] …" at bounding box center [479, 238] width 669 height 360
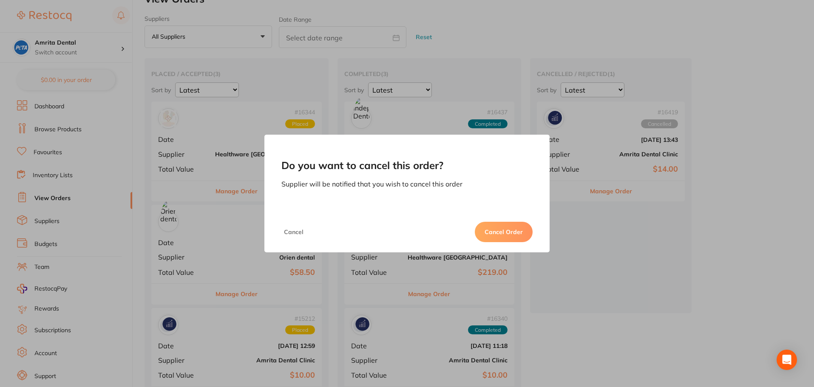
click at [638, 225] on div "Do you want to cancel this order? Supplier will be notified that you wish to ca…" at bounding box center [407, 193] width 814 height 387
click at [300, 235] on button "Cancel" at bounding box center [293, 232] width 25 height 20
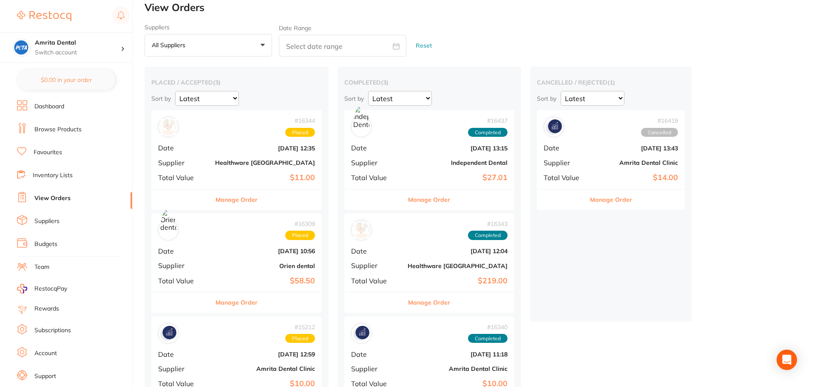
scroll to position [0, 0]
